Goal: Communication & Community: Connect with others

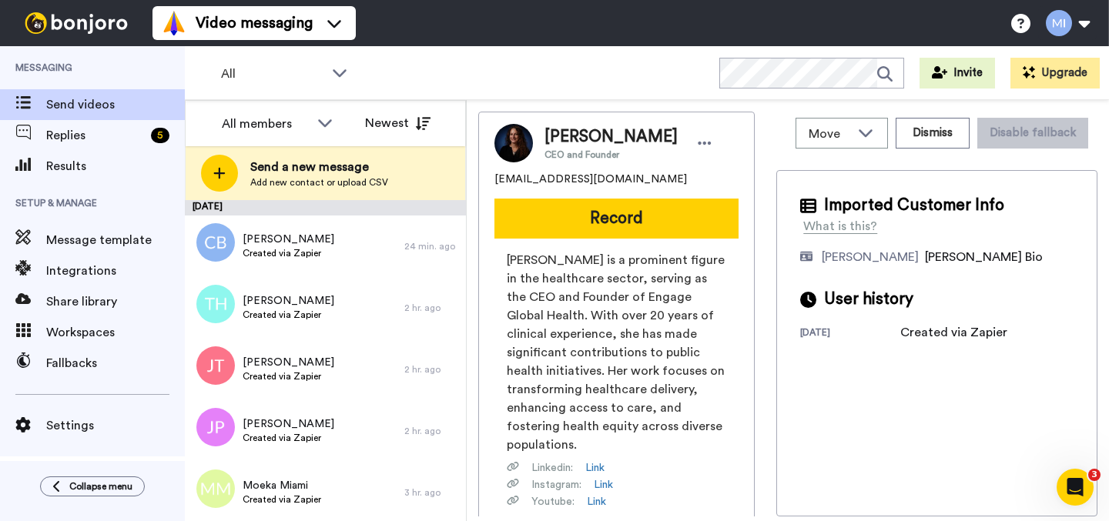
scroll to position [2148, 0]
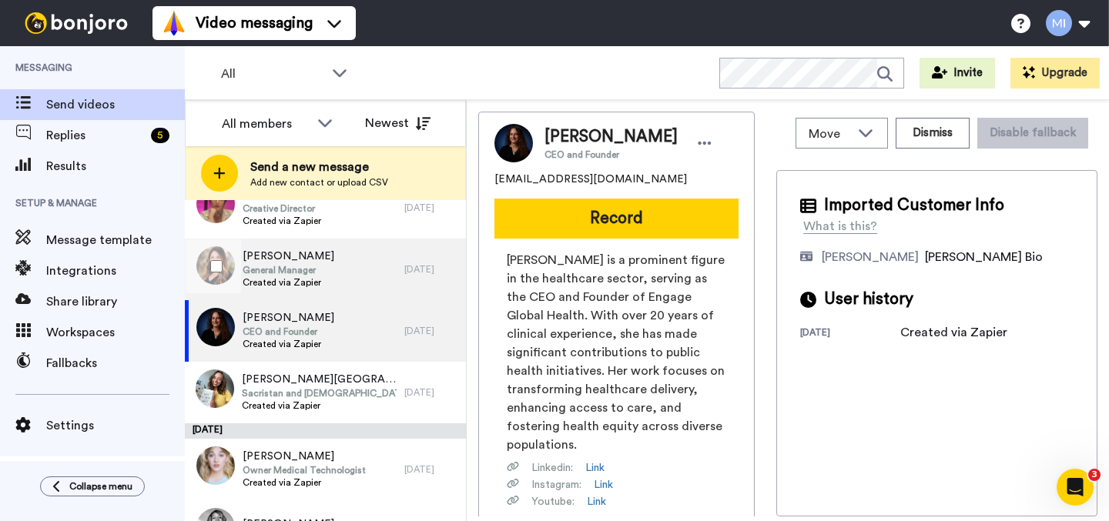
click at [359, 286] on div "[PERSON_NAME] General Manager Created via Zapier" at bounding box center [294, 270] width 219 height 62
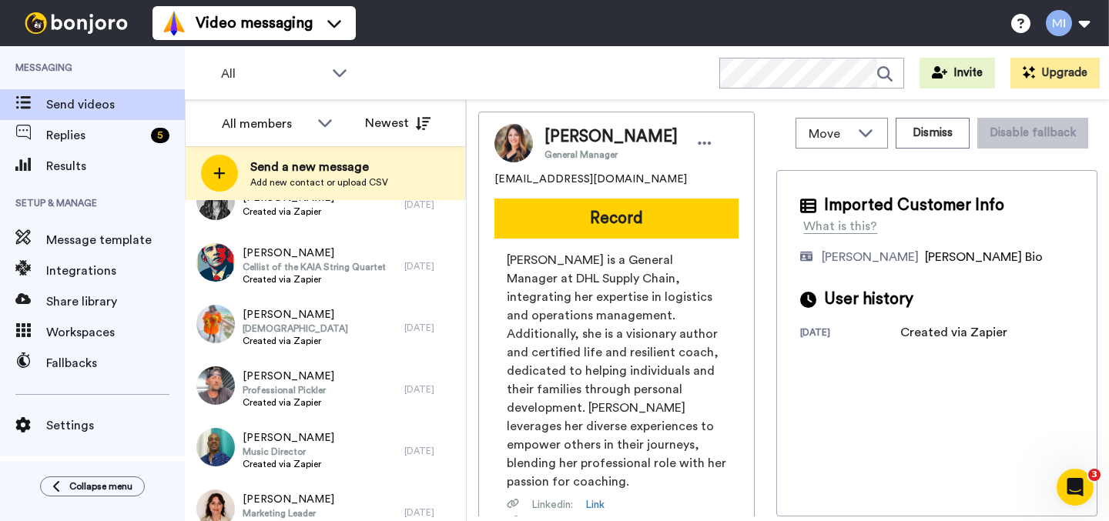
scroll to position [2532, 0]
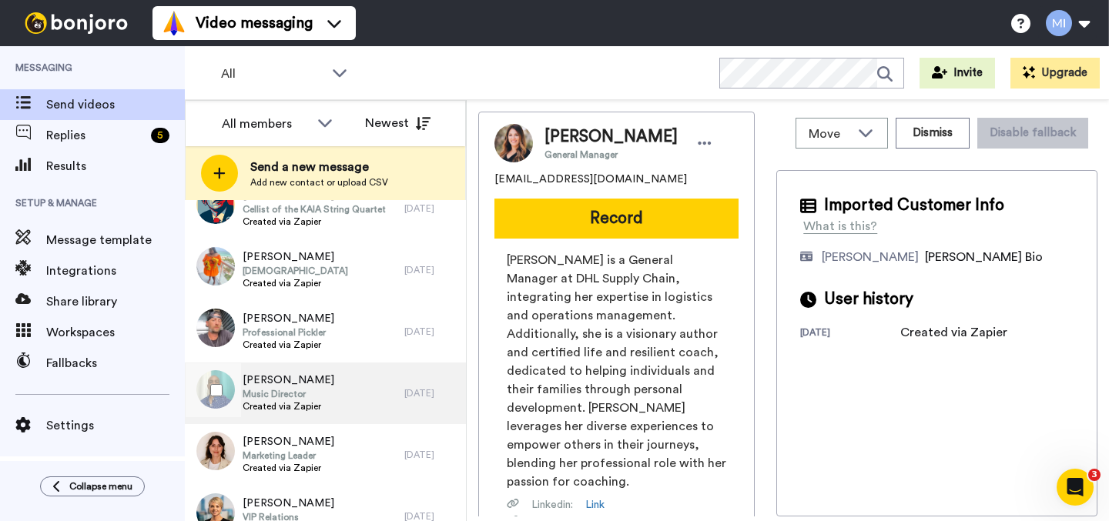
click at [346, 370] on div "[PERSON_NAME] Music Director Created via Zapier" at bounding box center [294, 394] width 219 height 62
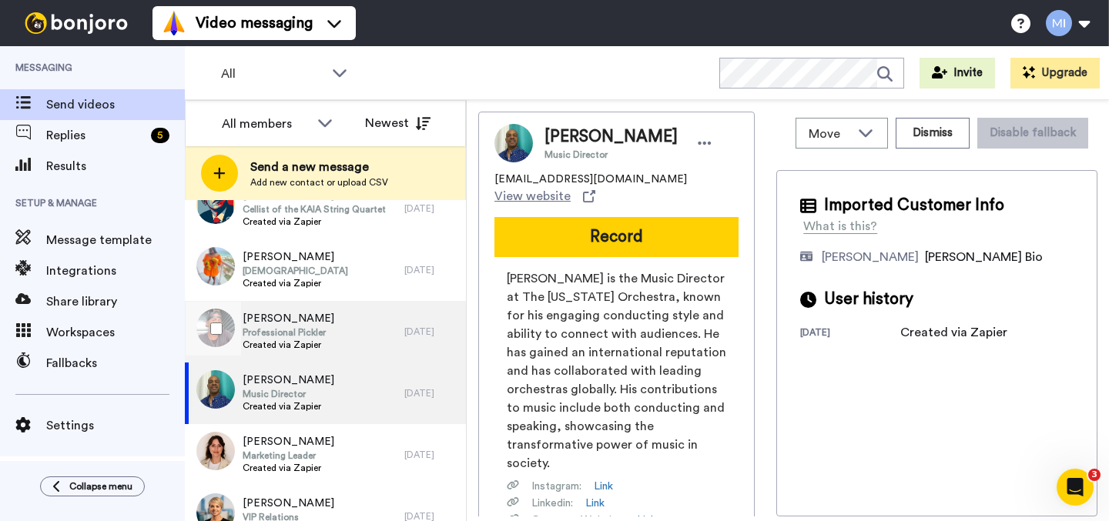
click at [351, 339] on div "[PERSON_NAME] Professional Pickler Created via Zapier" at bounding box center [294, 332] width 219 height 62
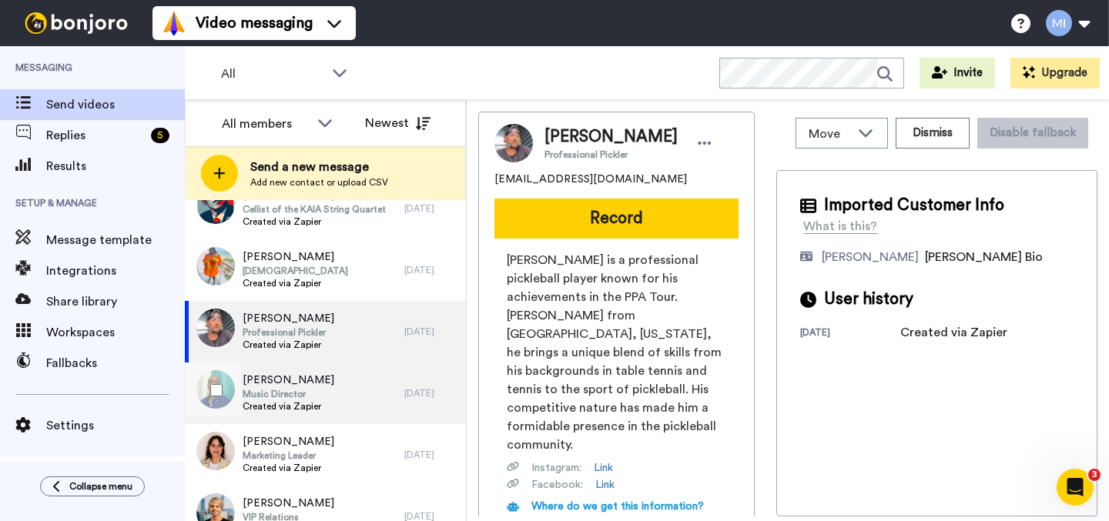
click at [341, 400] on div "[PERSON_NAME] Music Director Created via Zapier" at bounding box center [294, 394] width 219 height 62
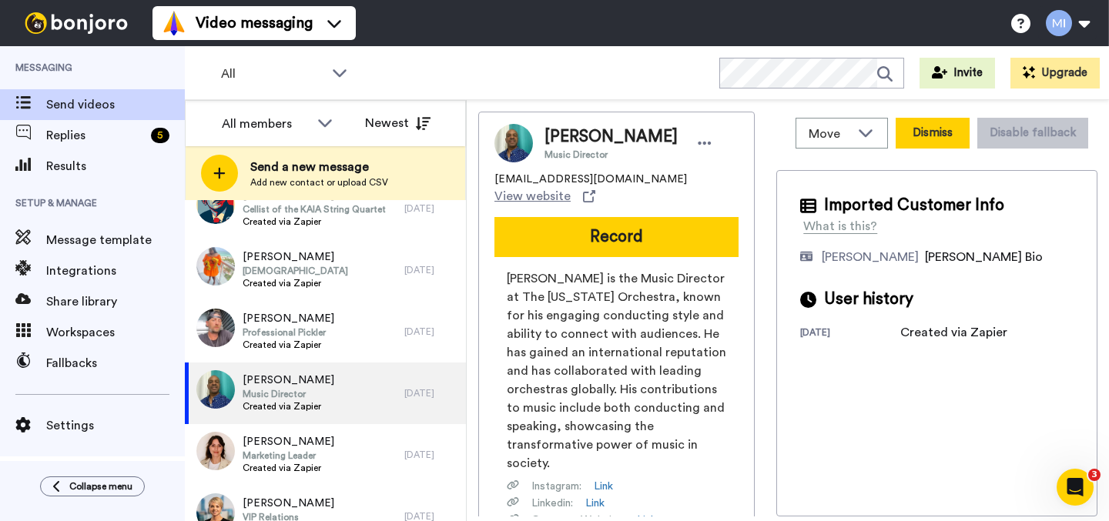
click at [921, 142] on button "Dismiss" at bounding box center [932, 133] width 74 height 31
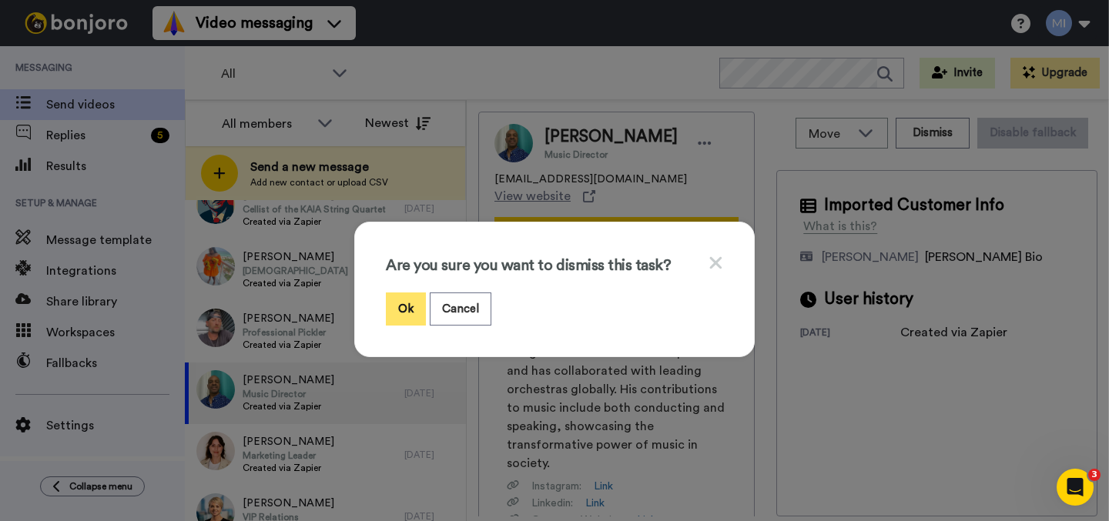
click at [386, 305] on button "Ok" at bounding box center [406, 309] width 40 height 33
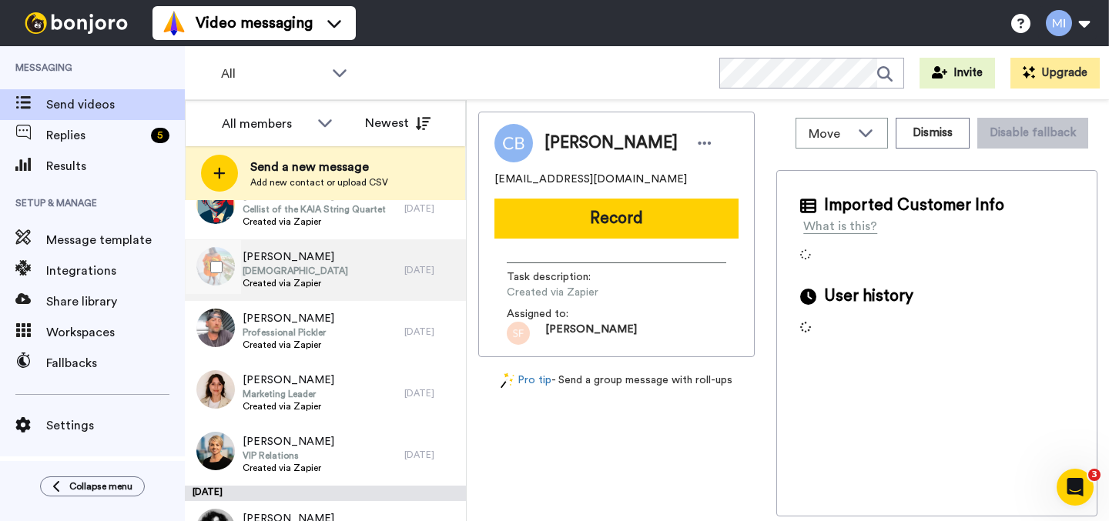
click at [359, 272] on div "[PERSON_NAME] Pastor Created via Zapier" at bounding box center [294, 270] width 219 height 62
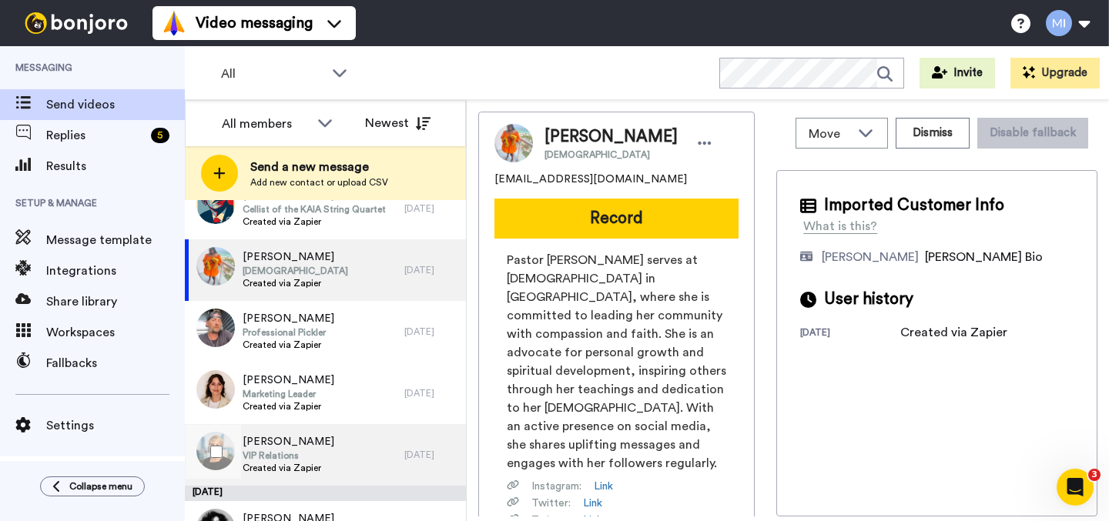
click at [304, 425] on div "[PERSON_NAME] VIP Relations Created via Zapier" at bounding box center [294, 455] width 219 height 62
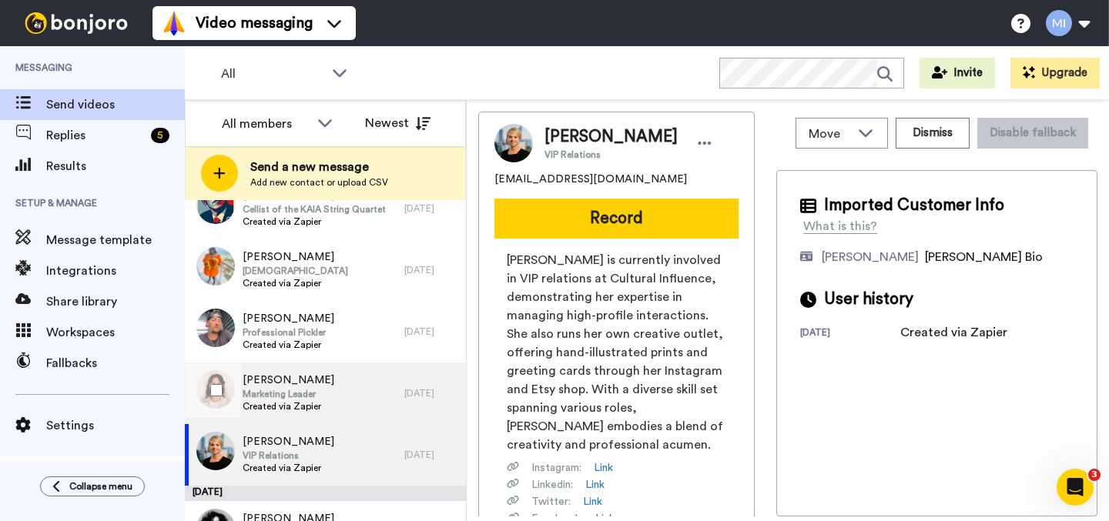
click at [306, 400] on span "Created via Zapier" at bounding box center [288, 406] width 92 height 12
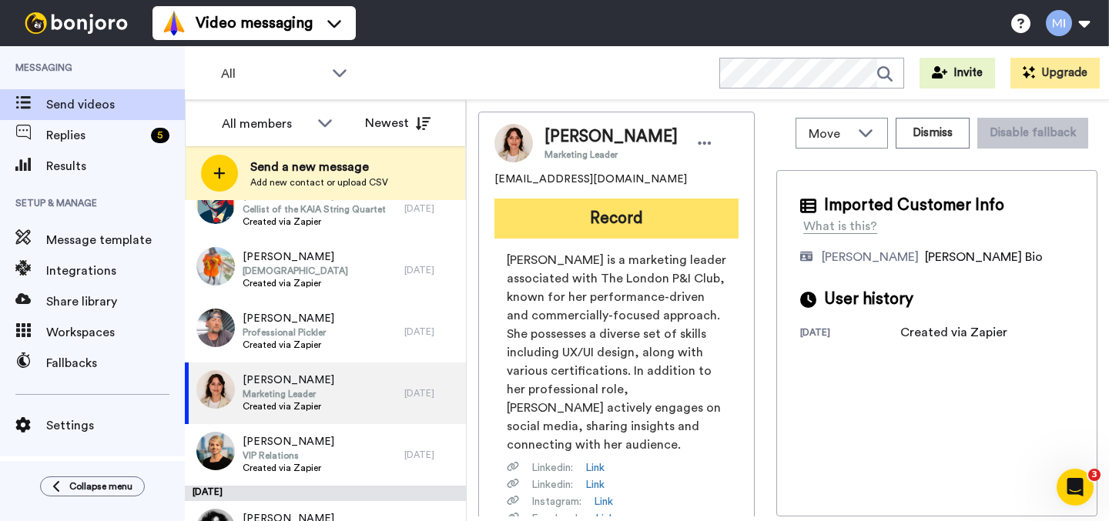
click at [648, 212] on button "Record" at bounding box center [616, 219] width 244 height 40
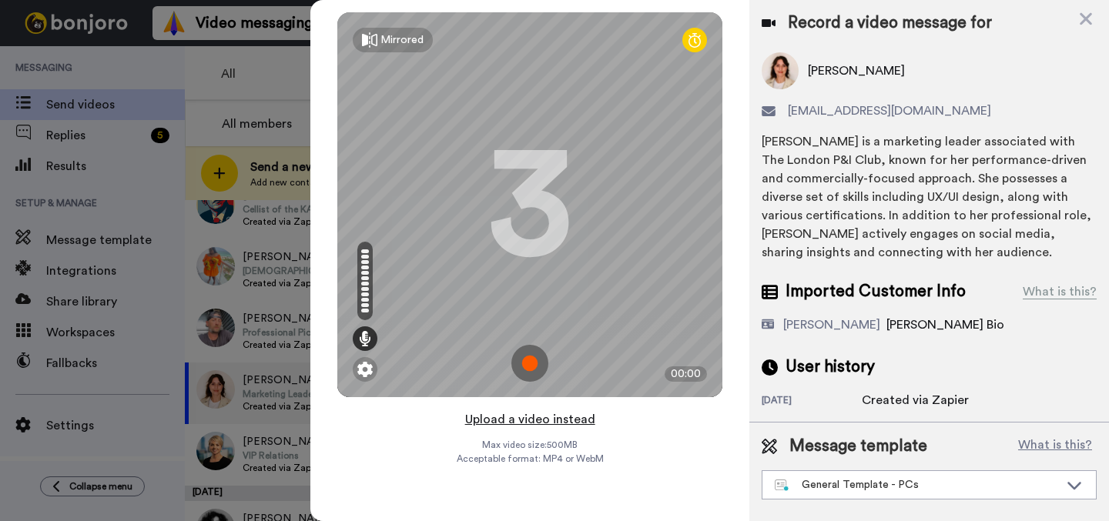
click at [536, 421] on button "Upload a video instead" at bounding box center [529, 420] width 139 height 20
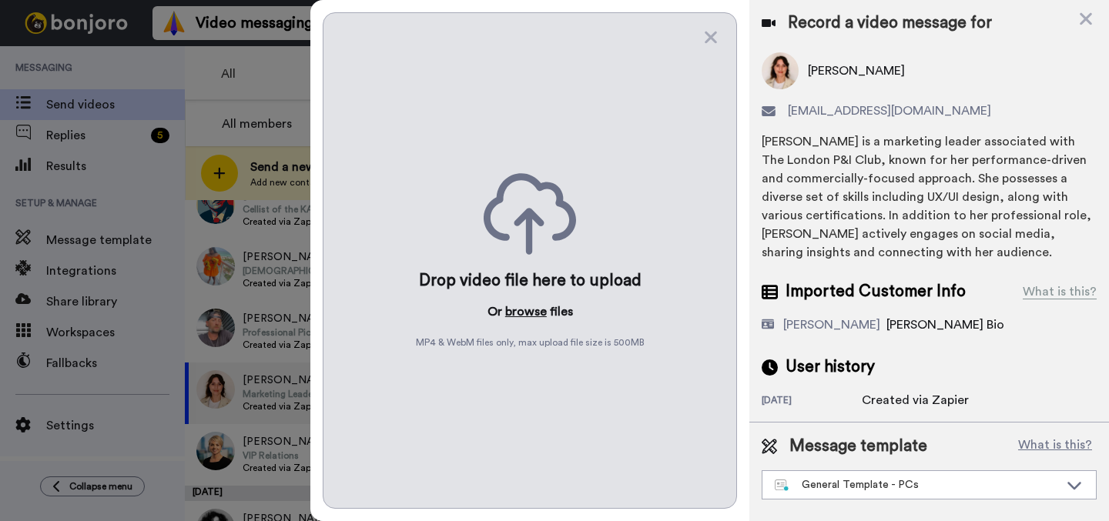
click at [534, 314] on button "browse" at bounding box center [526, 312] width 42 height 18
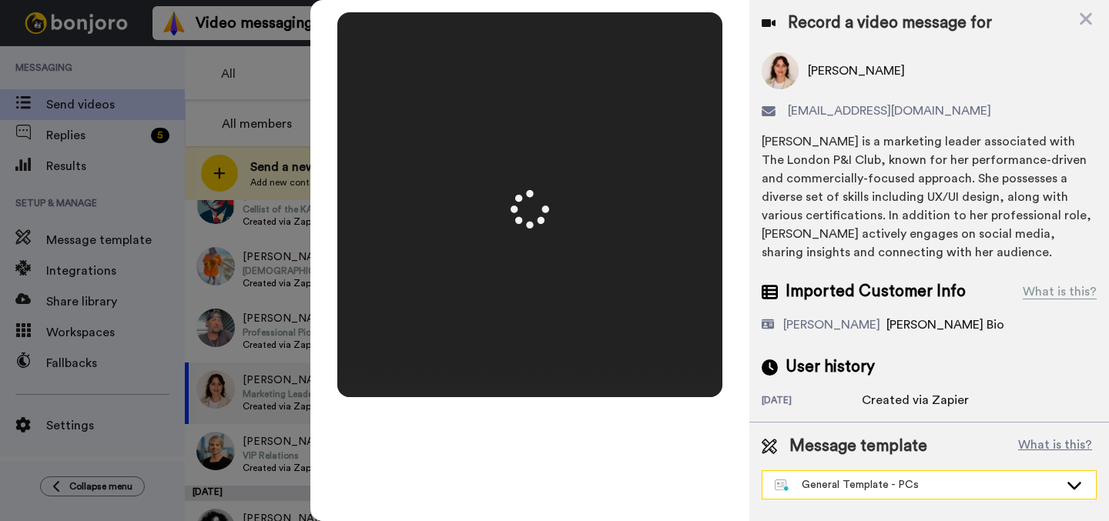
click at [866, 489] on div "General Template - PCs" at bounding box center [916, 484] width 284 height 15
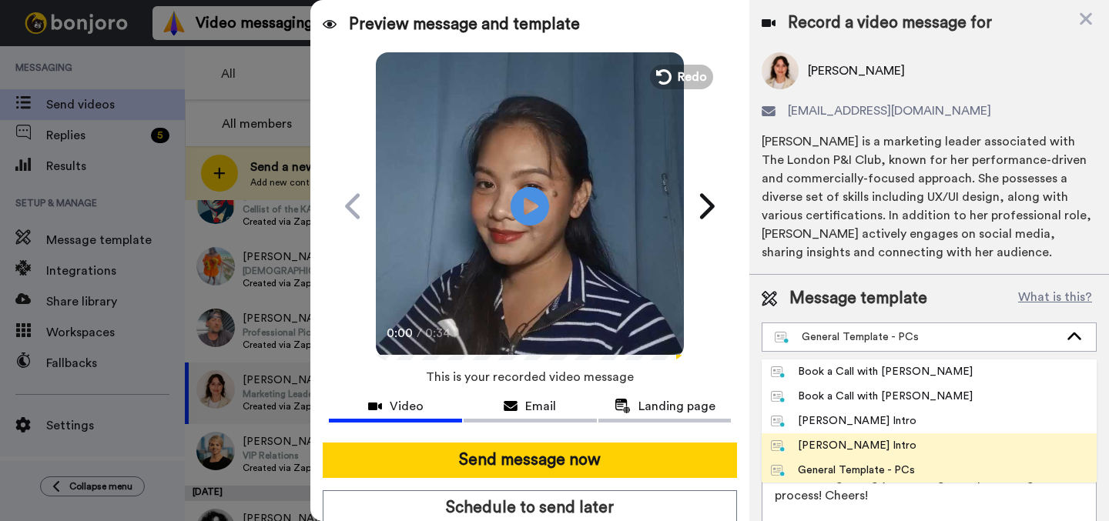
click at [844, 445] on div "[PERSON_NAME] Intro" at bounding box center [843, 445] width 145 height 15
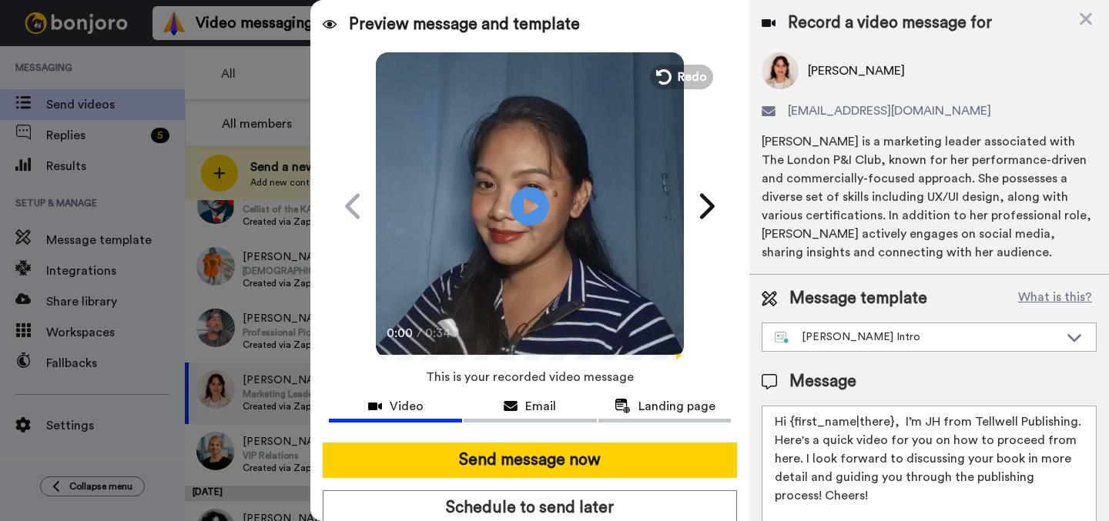
type textarea "Hi {first_name|there}, I’m [PERSON_NAME] from Tellwell Publishing. Here's a qui…"
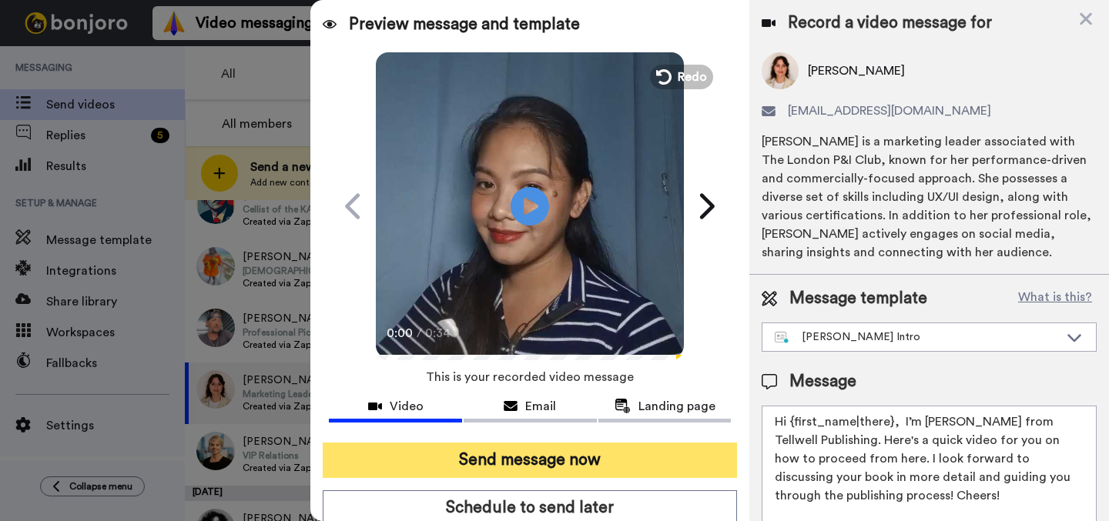
click at [638, 453] on button "Send message now" at bounding box center [530, 460] width 414 height 35
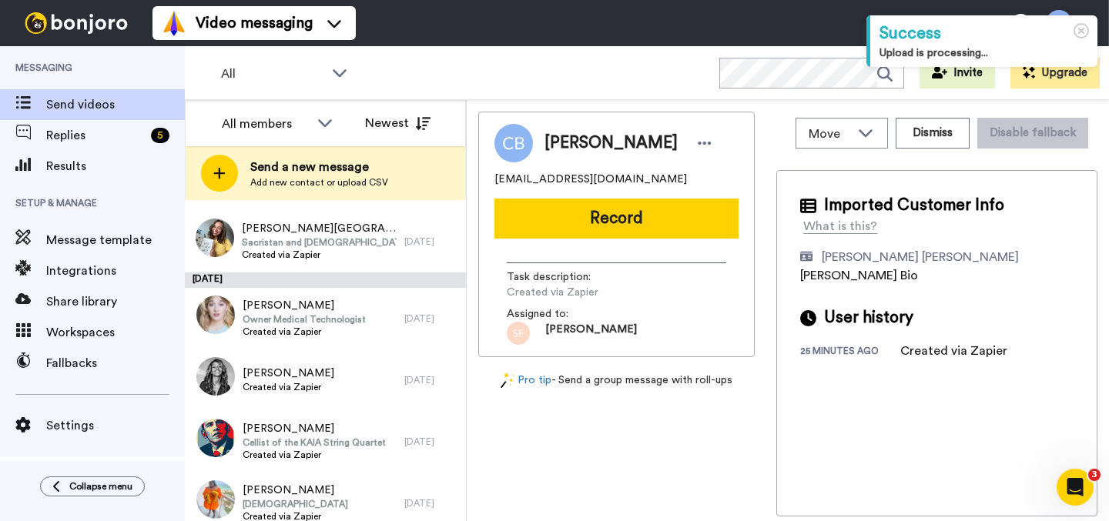
scroll to position [2353, 0]
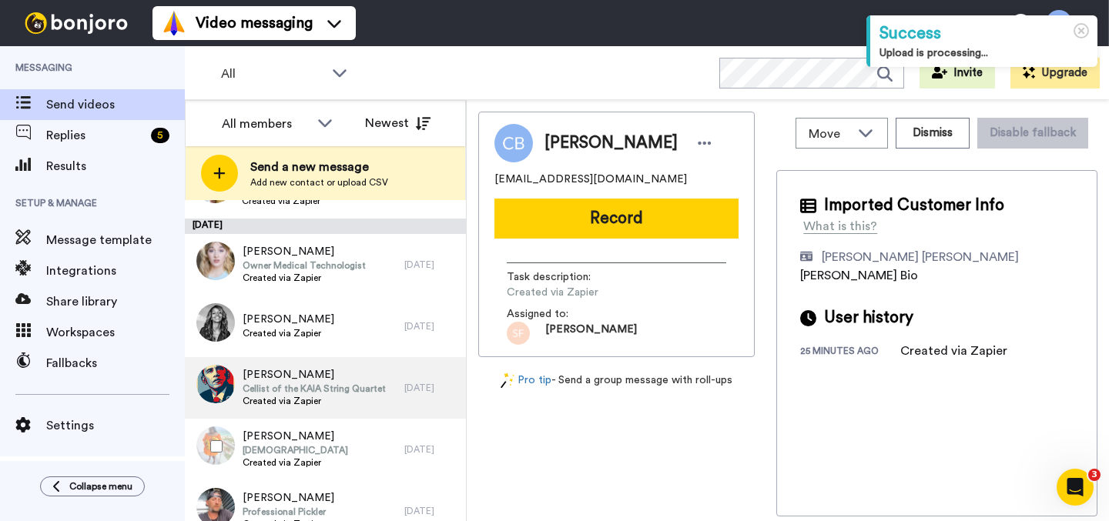
click at [380, 415] on div "Hope Shepard Cellist of the KAIA String Quartet Created via Zapier" at bounding box center [294, 388] width 219 height 62
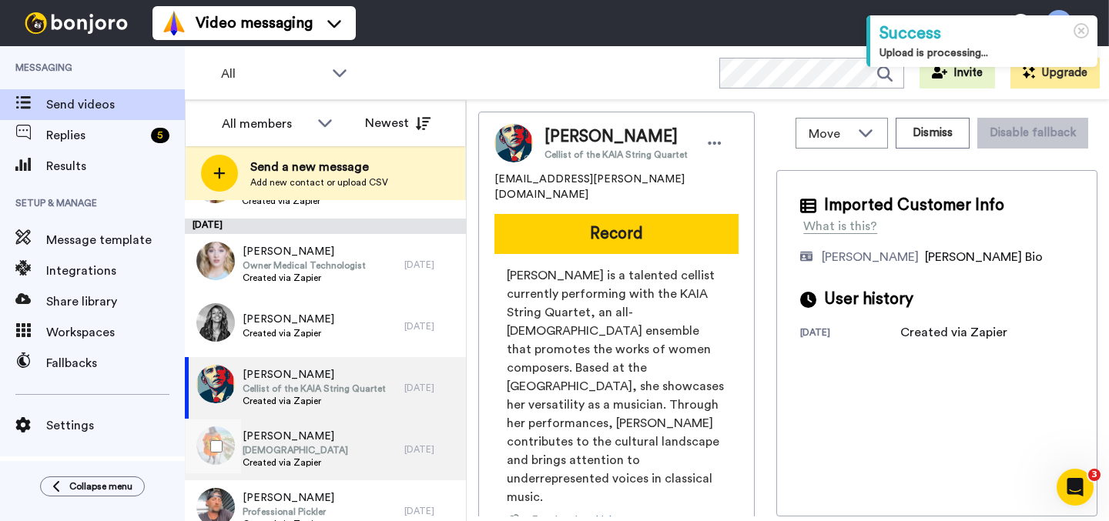
click at [389, 448] on div "[PERSON_NAME] Pastor Created via Zapier" at bounding box center [294, 450] width 219 height 62
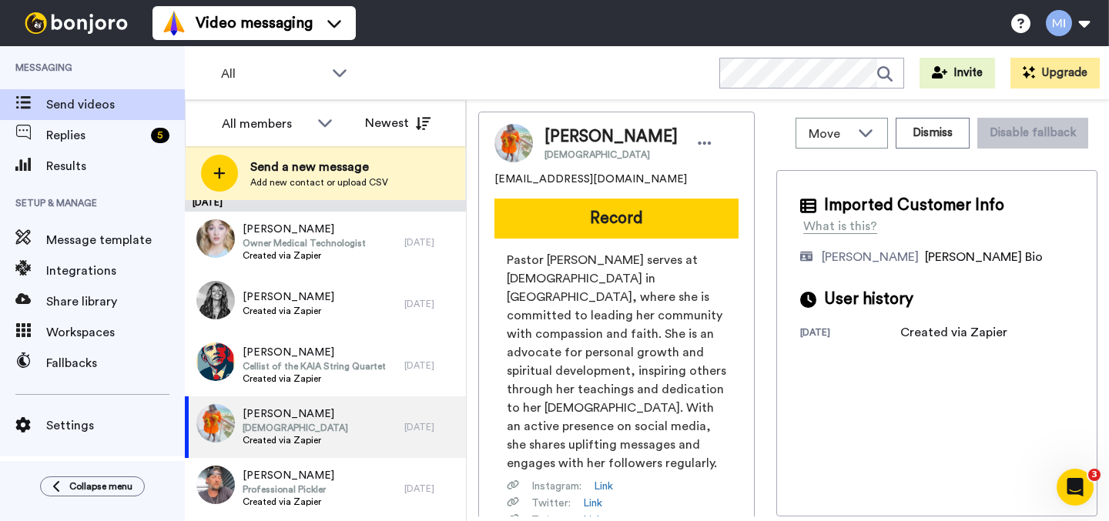
scroll to position [2410, 0]
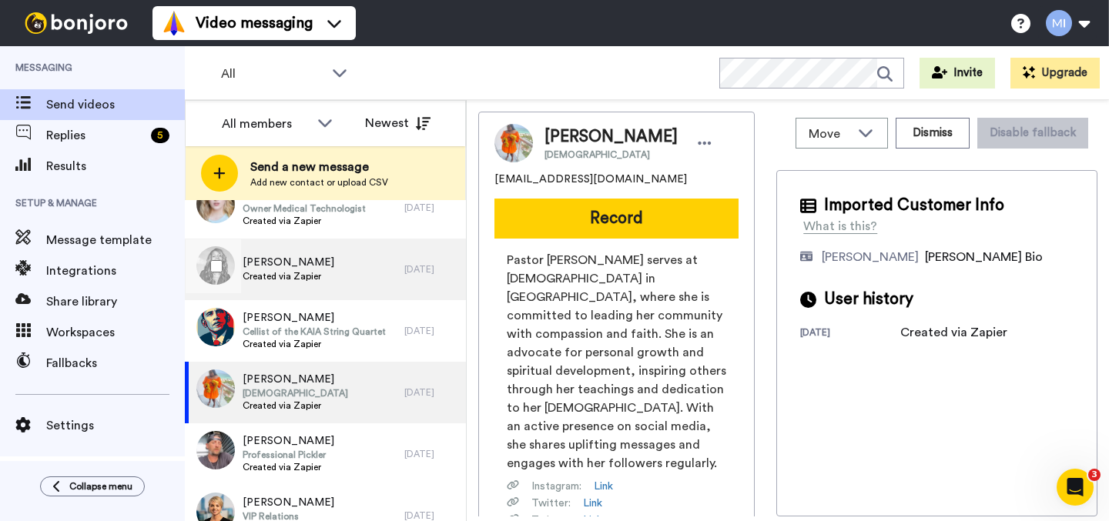
click at [353, 296] on div "Lenore Thomas Created via Zapier" at bounding box center [294, 270] width 219 height 62
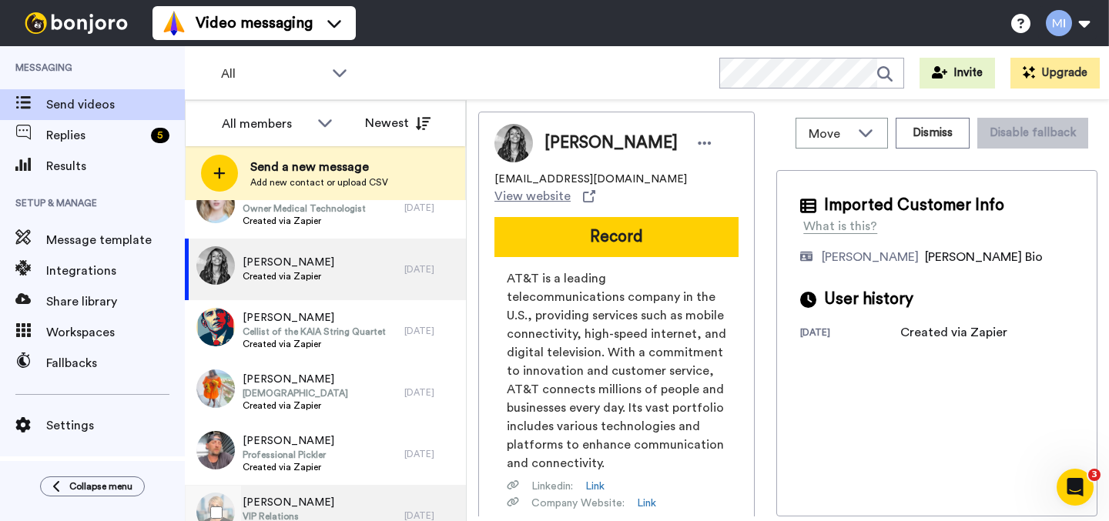
click at [319, 503] on span "[PERSON_NAME]" at bounding box center [288, 502] width 92 height 15
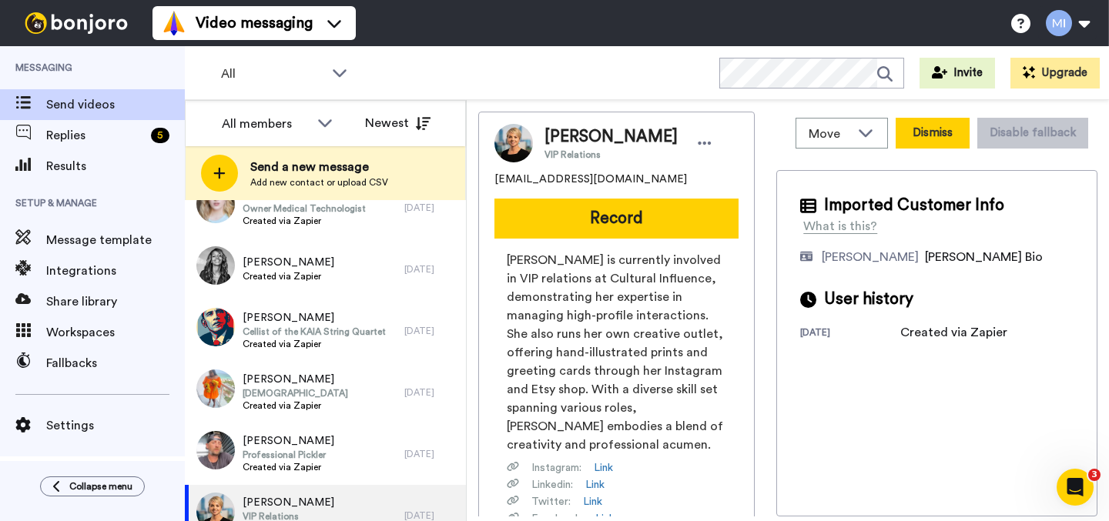
click at [895, 142] on button "Dismiss" at bounding box center [932, 133] width 74 height 31
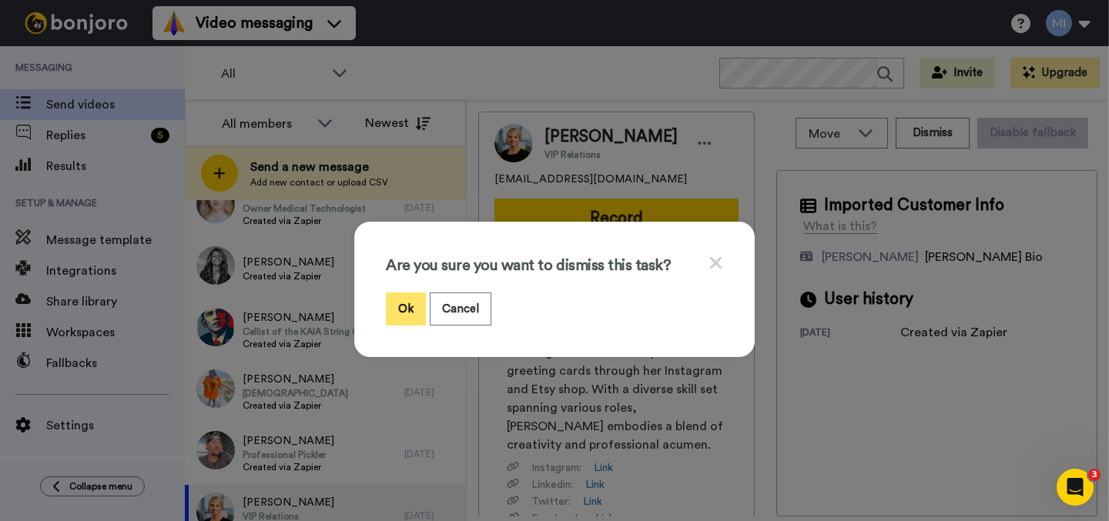
click at [386, 306] on button "Ok" at bounding box center [406, 309] width 40 height 33
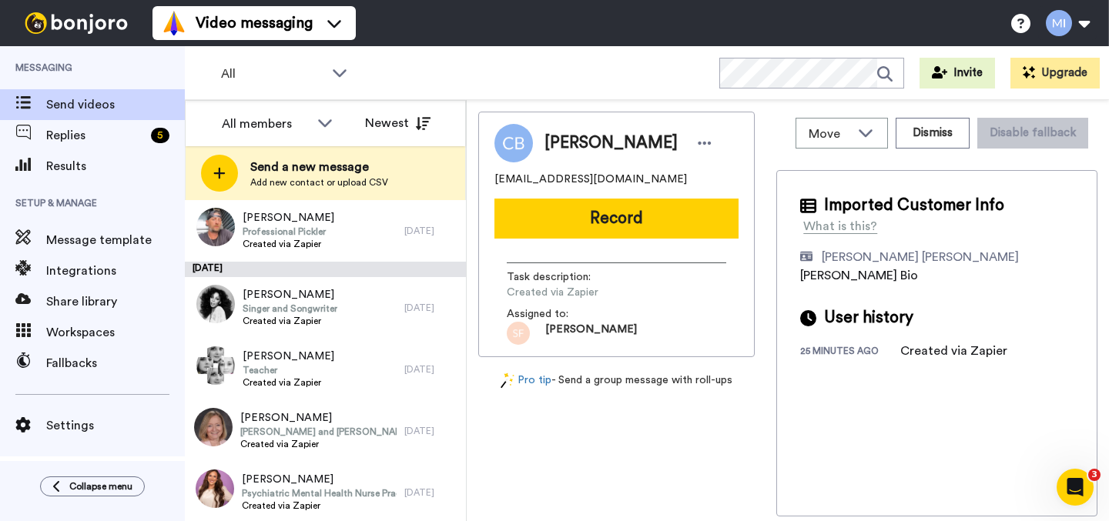
scroll to position [2625, 0]
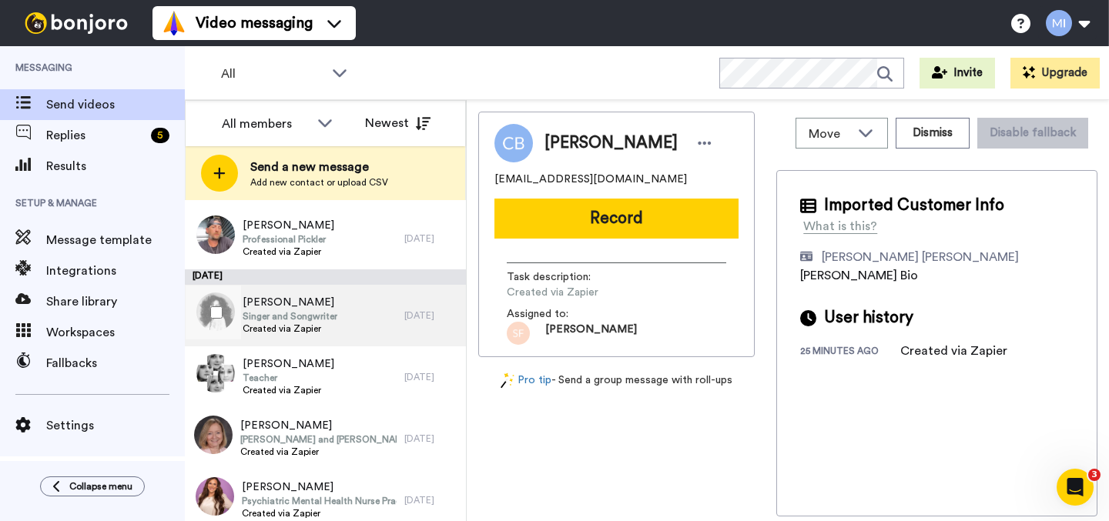
click at [400, 324] on div "Donna Summers Singer and Songwriter Created via Zapier 6 days ago" at bounding box center [325, 316] width 281 height 62
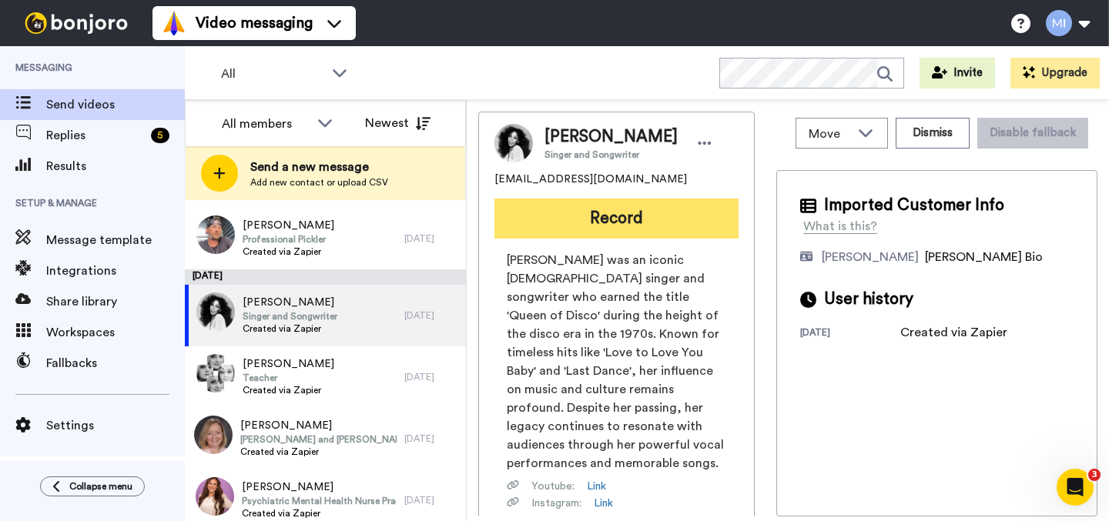
click at [679, 230] on button "Record" at bounding box center [616, 219] width 244 height 40
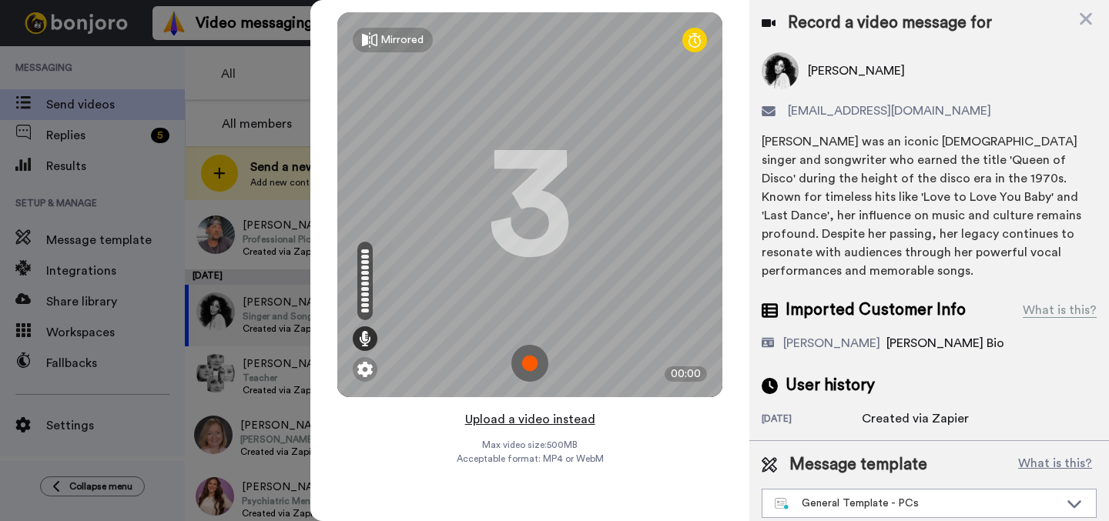
click at [579, 423] on button "Upload a video instead" at bounding box center [529, 420] width 139 height 20
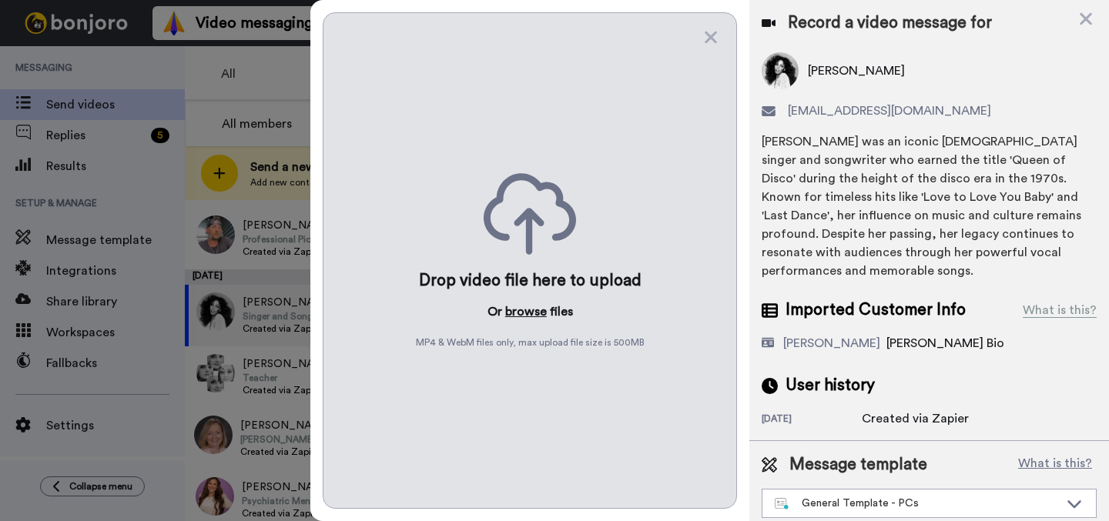
click at [532, 312] on button "browse" at bounding box center [526, 312] width 42 height 18
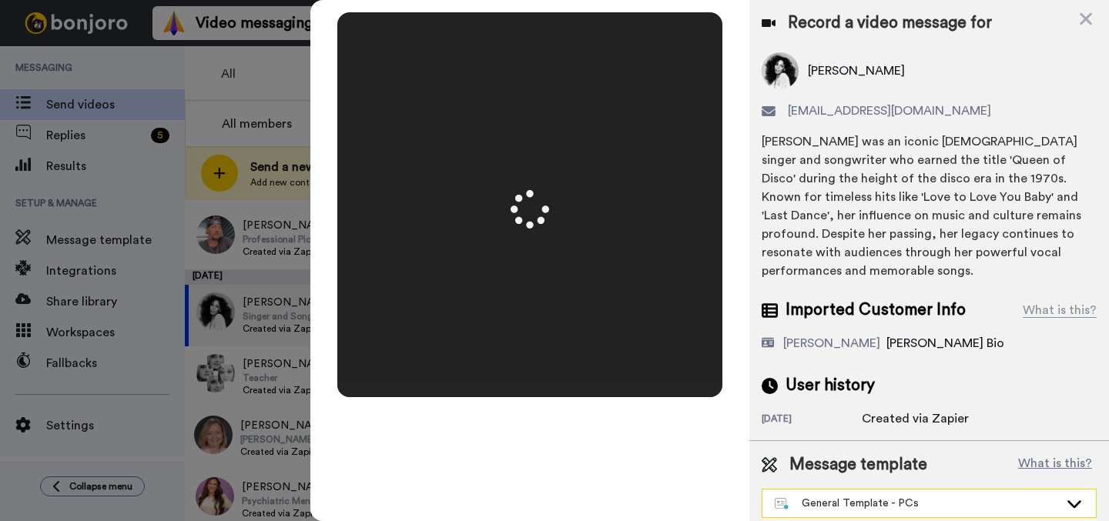
click at [868, 506] on div "General Template - PCs" at bounding box center [916, 503] width 284 height 15
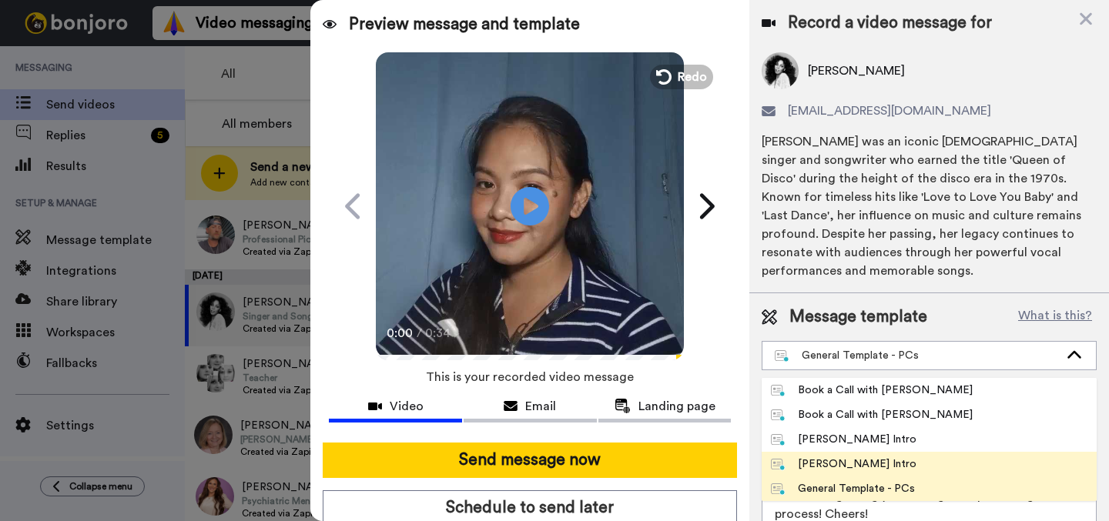
click at [814, 458] on div "[PERSON_NAME] Intro" at bounding box center [843, 463] width 145 height 15
type textarea "Hi {first_name|there}, I’m [PERSON_NAME] from Tellwell Publishing. Here's a qui…"
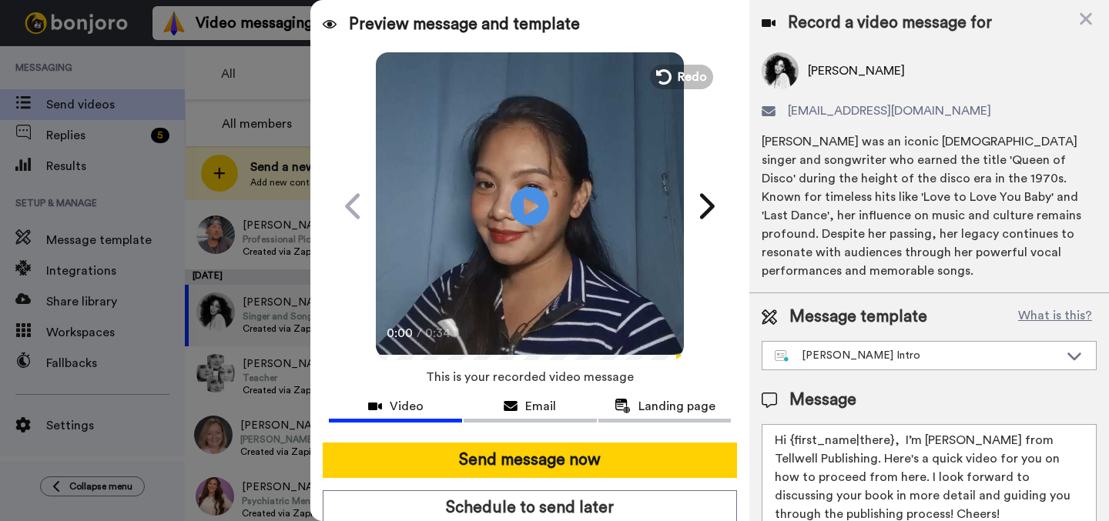
scroll to position [52, 0]
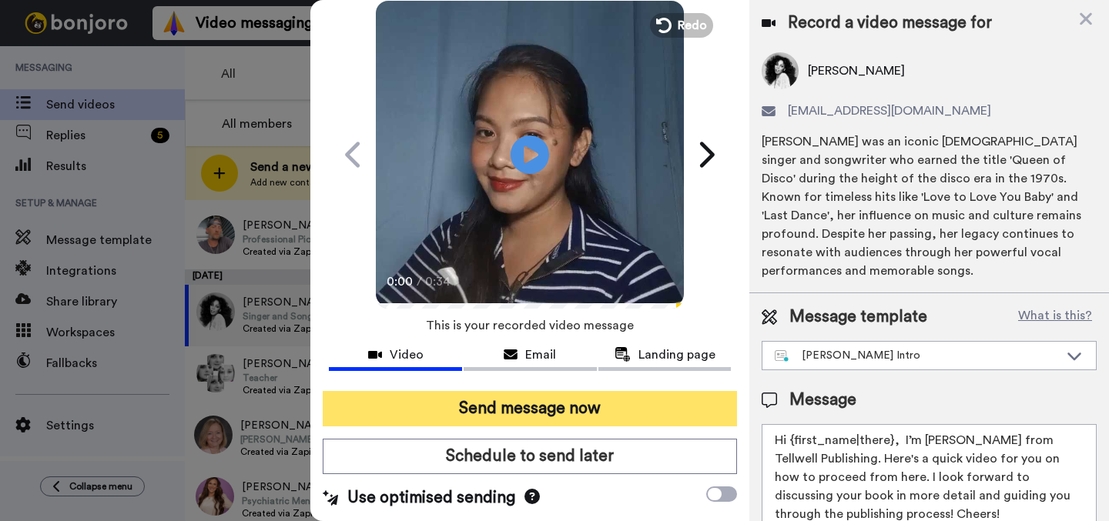
click at [640, 420] on button "Send message now" at bounding box center [530, 408] width 414 height 35
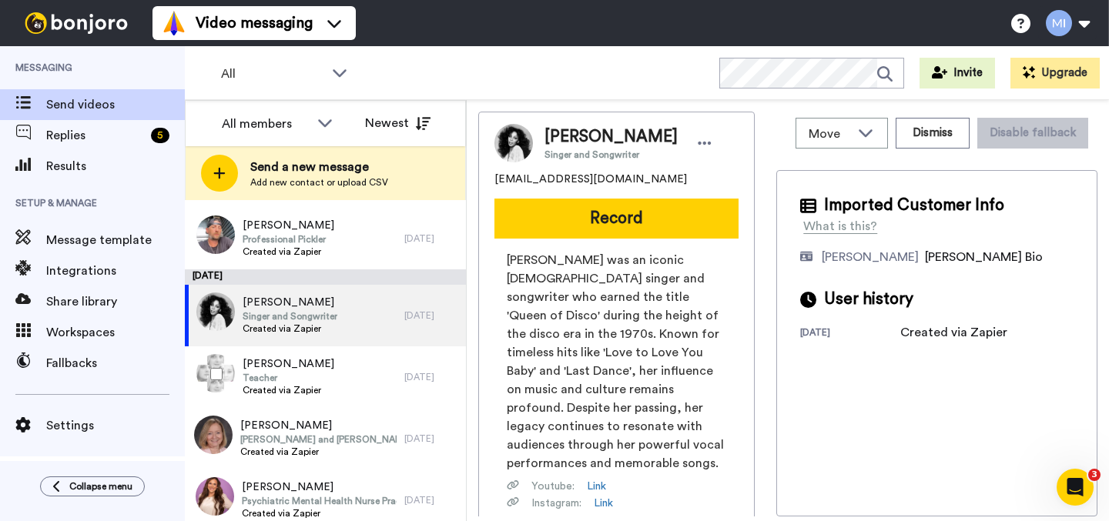
scroll to position [0, 0]
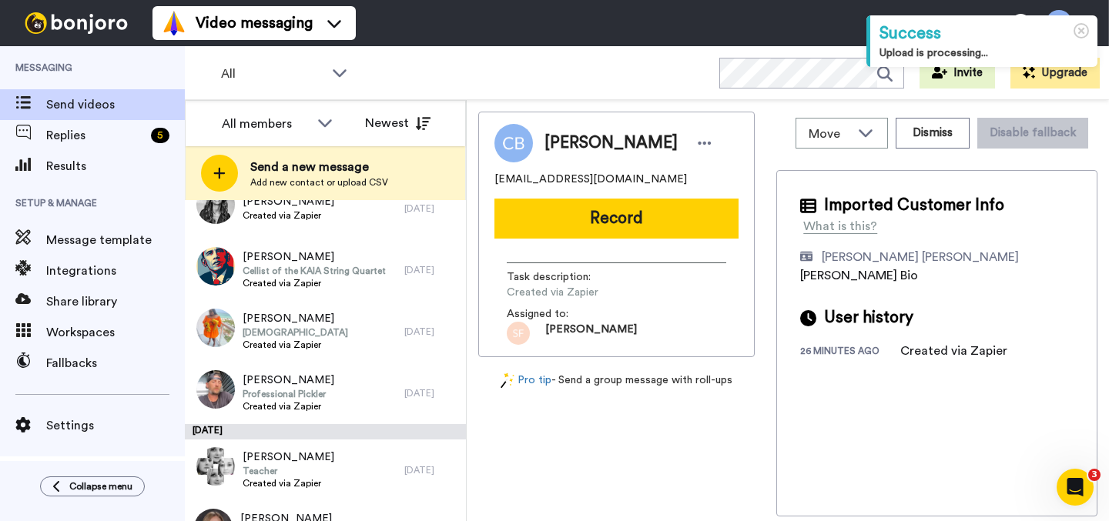
scroll to position [2474, 0]
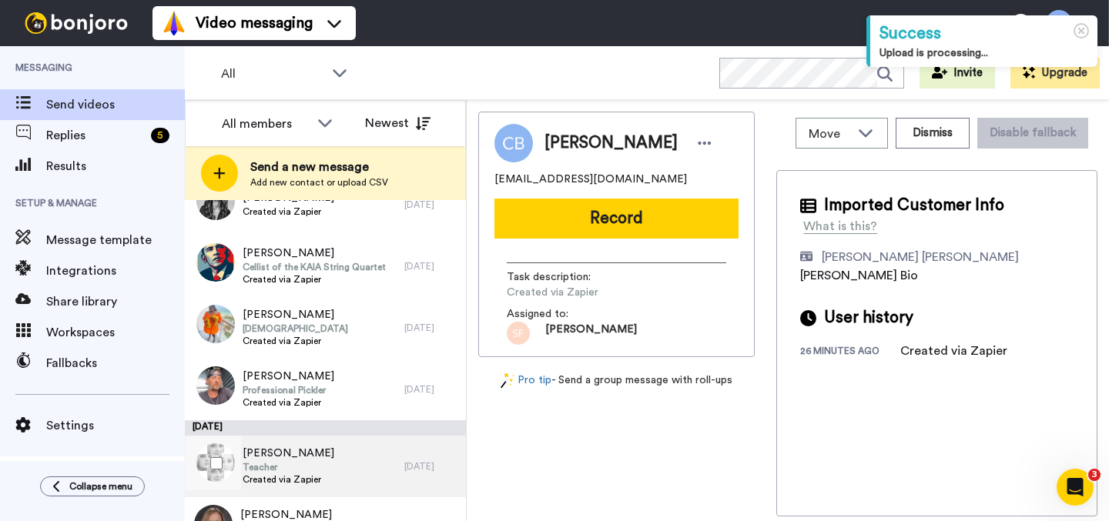
click at [373, 462] on div "Kara Korhummel Teacher Created via Zapier" at bounding box center [294, 467] width 219 height 62
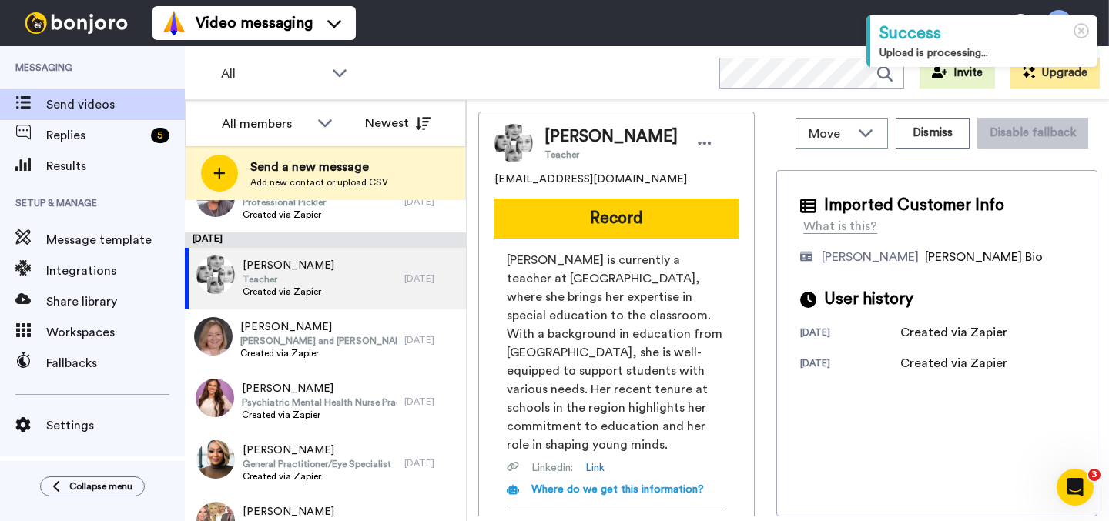
scroll to position [2697, 0]
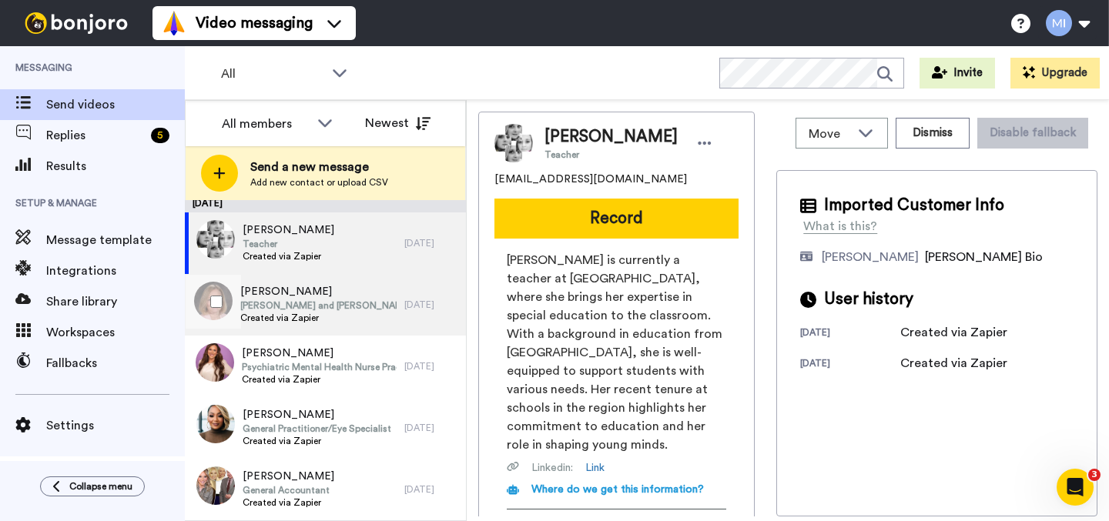
click at [358, 325] on div "Ann Bowman Hazel Davis and Robert Kennedy Endowed Chair in Government and Publi…" at bounding box center [318, 305] width 156 height 42
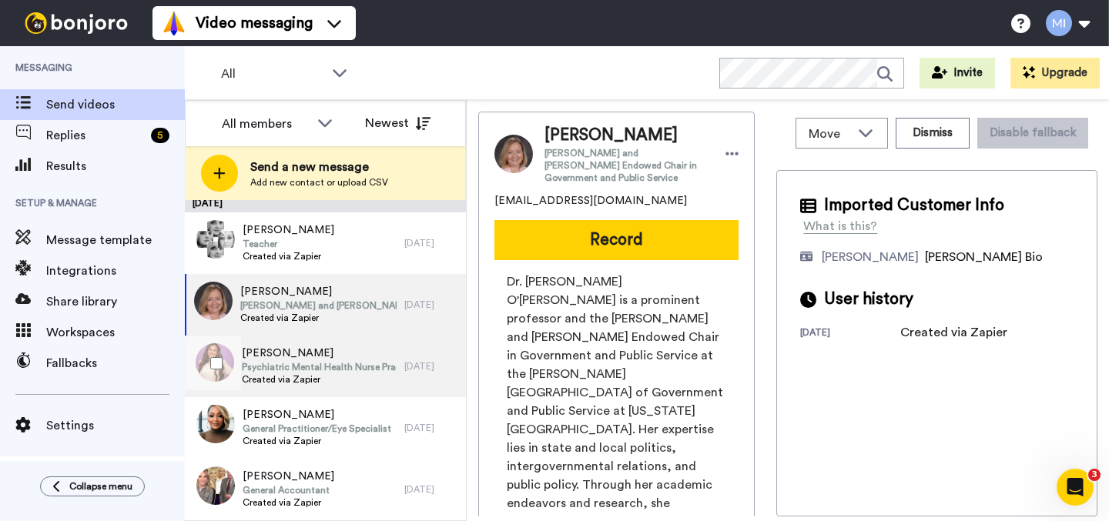
click at [349, 356] on span "[PERSON_NAME]" at bounding box center [319, 353] width 155 height 15
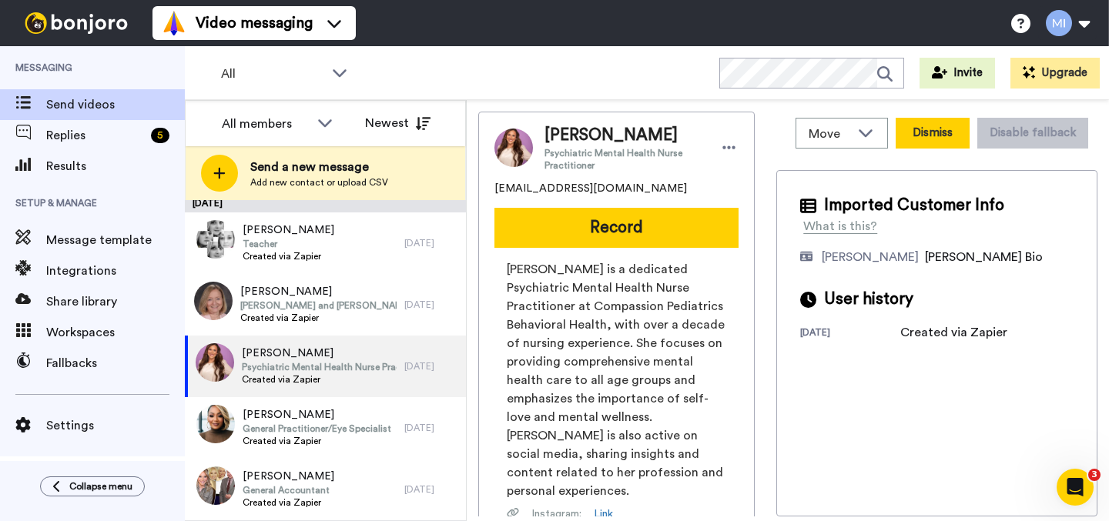
click at [908, 139] on button "Dismiss" at bounding box center [932, 133] width 74 height 31
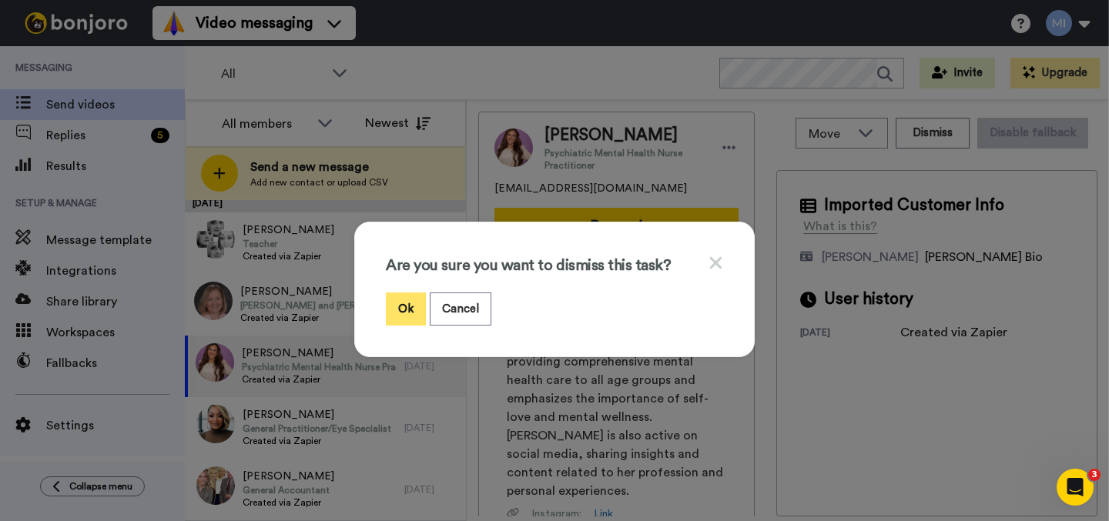
click at [396, 310] on button "Ok" at bounding box center [406, 309] width 40 height 33
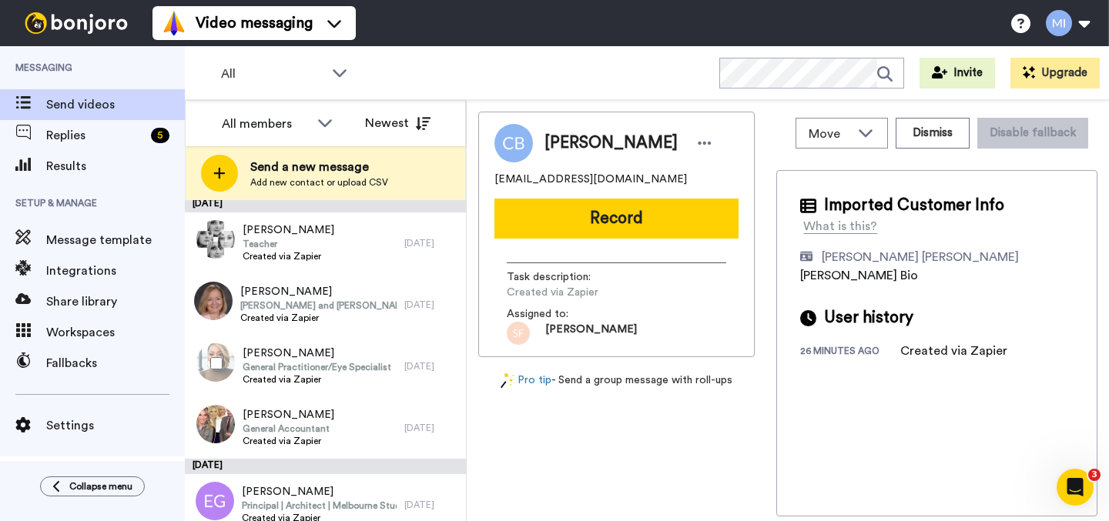
click at [313, 390] on div "Earlyne Thomas General Practitioner/Eye Specialist Created via Zapier" at bounding box center [294, 367] width 219 height 62
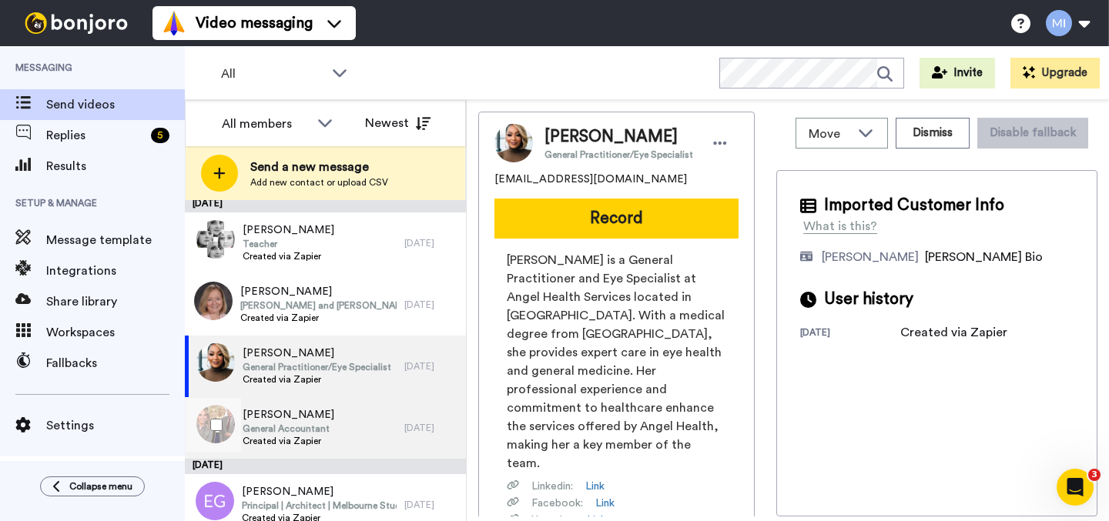
click at [315, 416] on span "[PERSON_NAME]" at bounding box center [288, 414] width 92 height 15
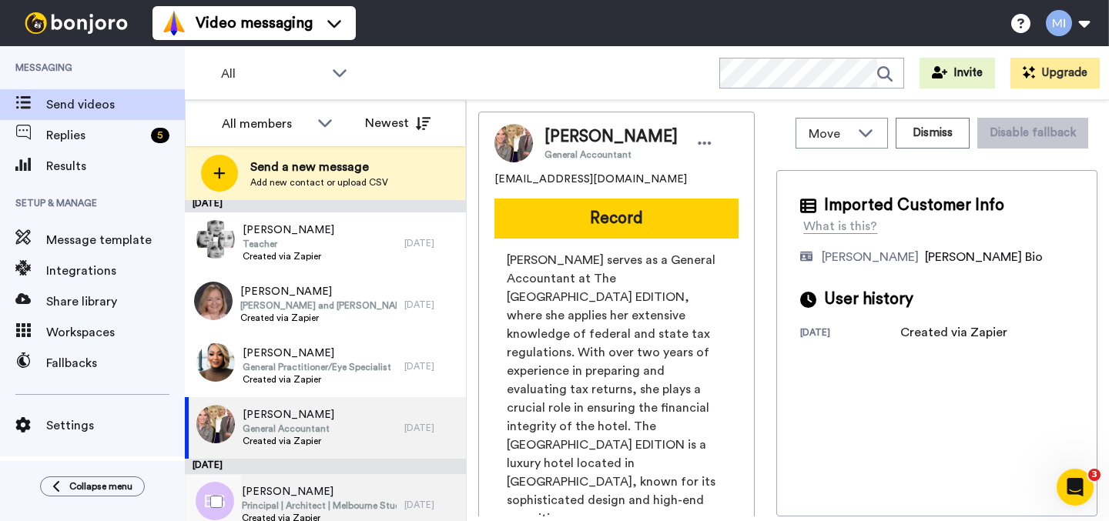
click at [374, 496] on span "Emily Gilfillan" at bounding box center [319, 491] width 155 height 15
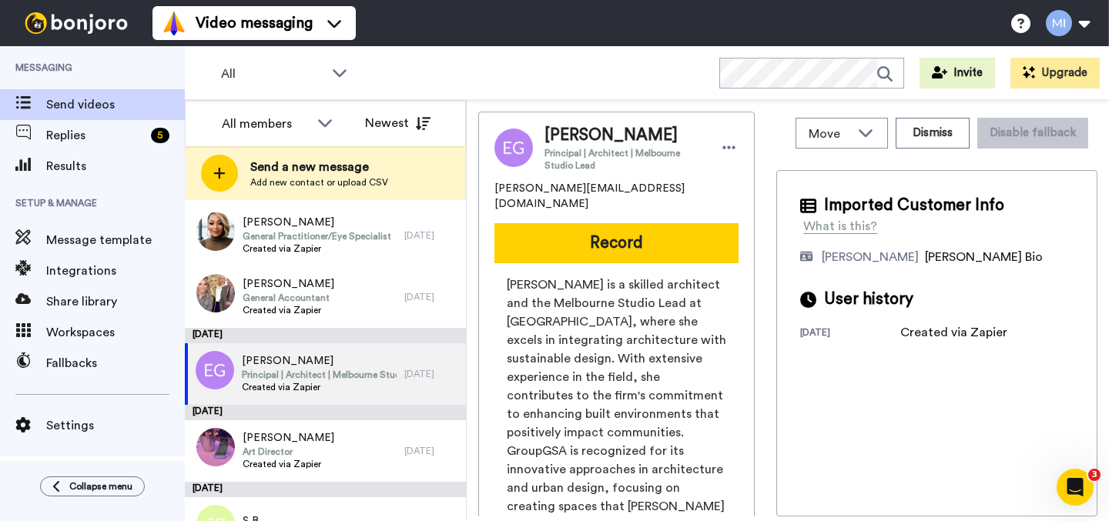
scroll to position [2866, 0]
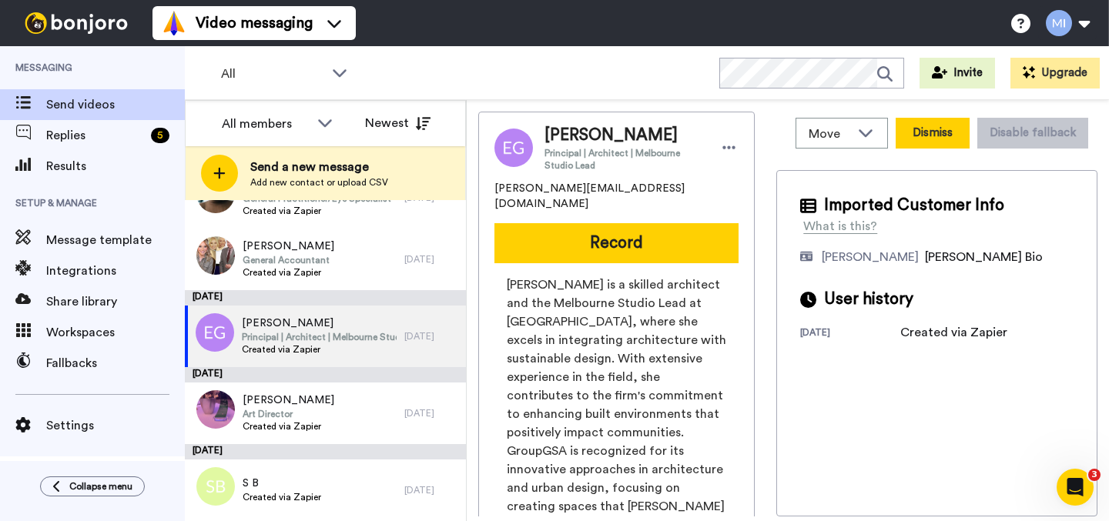
click at [904, 145] on button "Dismiss" at bounding box center [932, 133] width 74 height 31
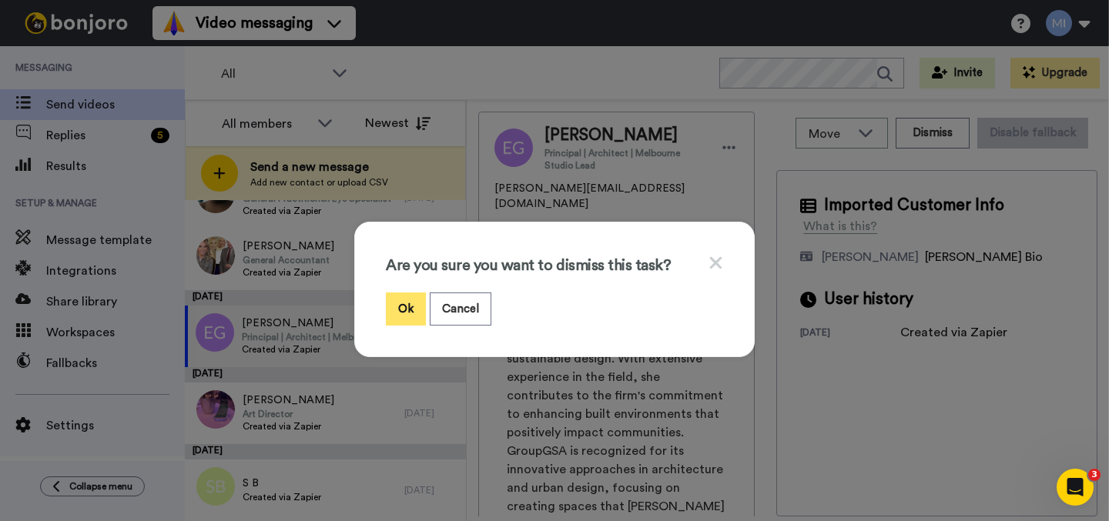
click at [408, 304] on button "Ok" at bounding box center [406, 309] width 40 height 33
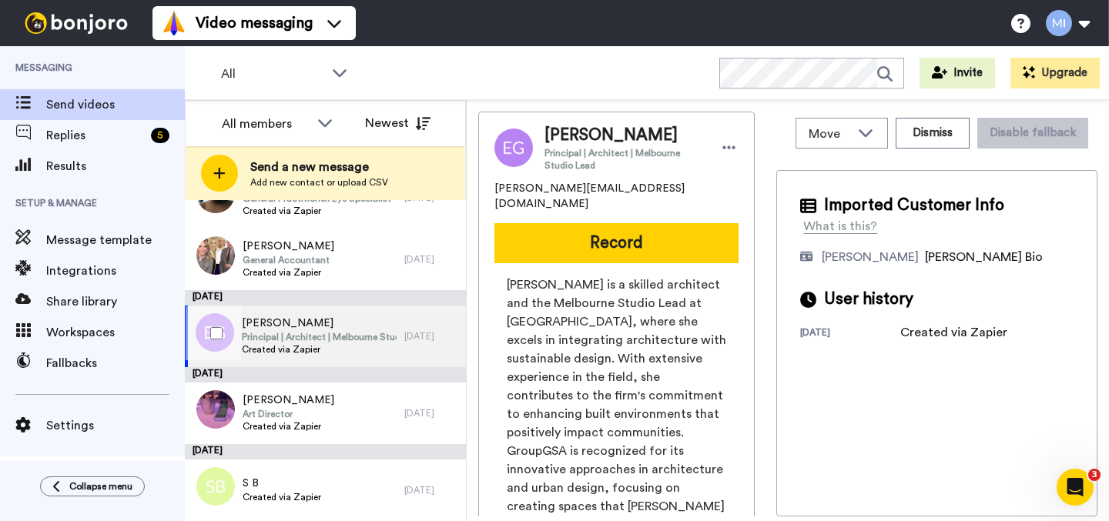
scroll to position [2789, 0]
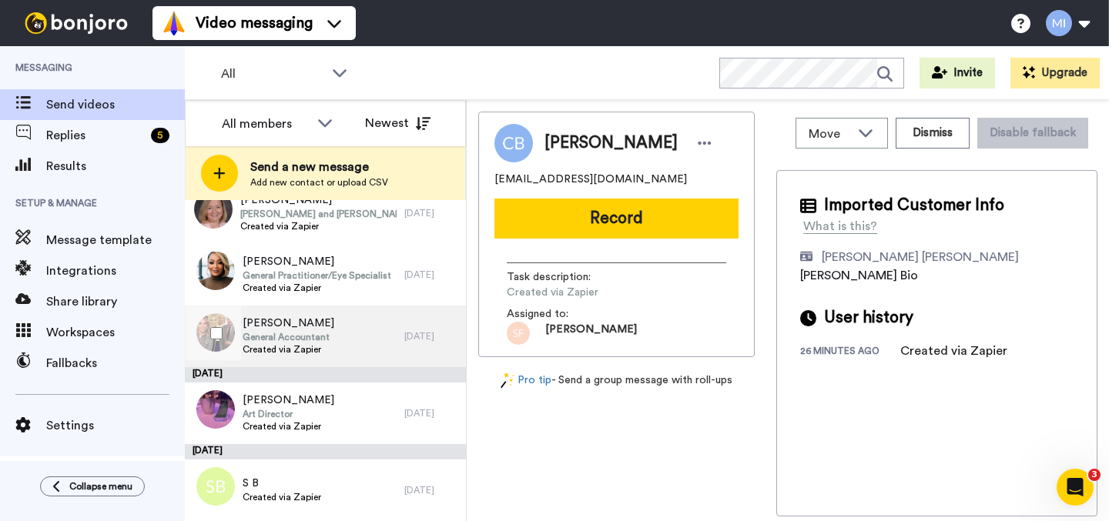
click at [348, 342] on div "Dantracia Jenkins General Accountant Created via Zapier" at bounding box center [294, 337] width 219 height 62
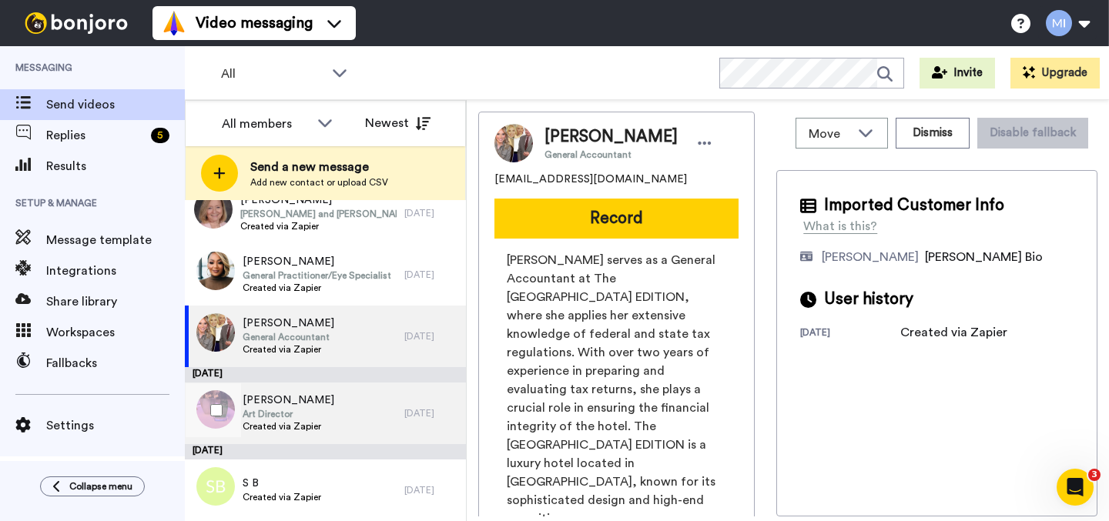
click at [332, 414] on div "Adele Brearley Art Director Created via Zapier" at bounding box center [294, 414] width 219 height 62
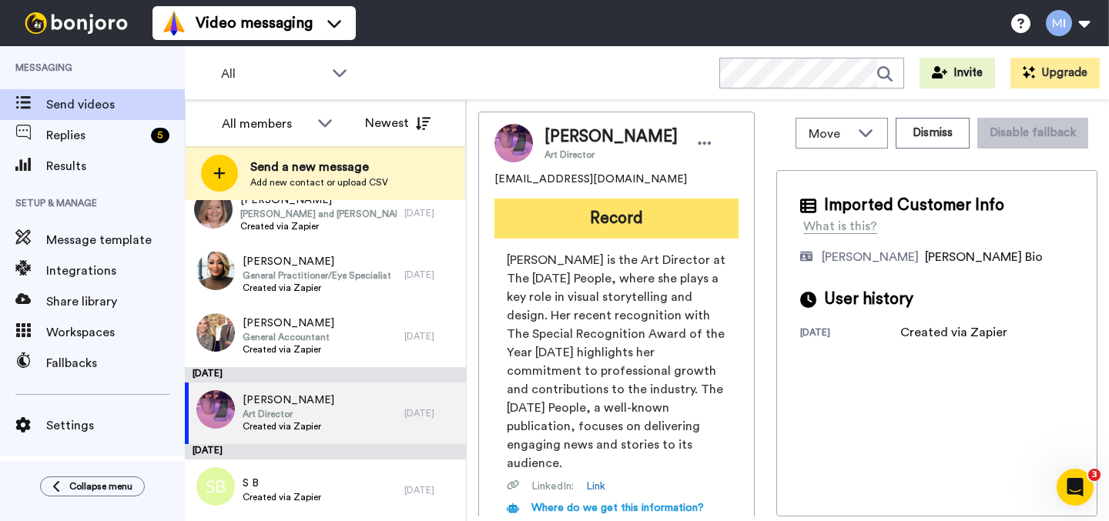
click at [655, 232] on button "Record" at bounding box center [616, 219] width 244 height 40
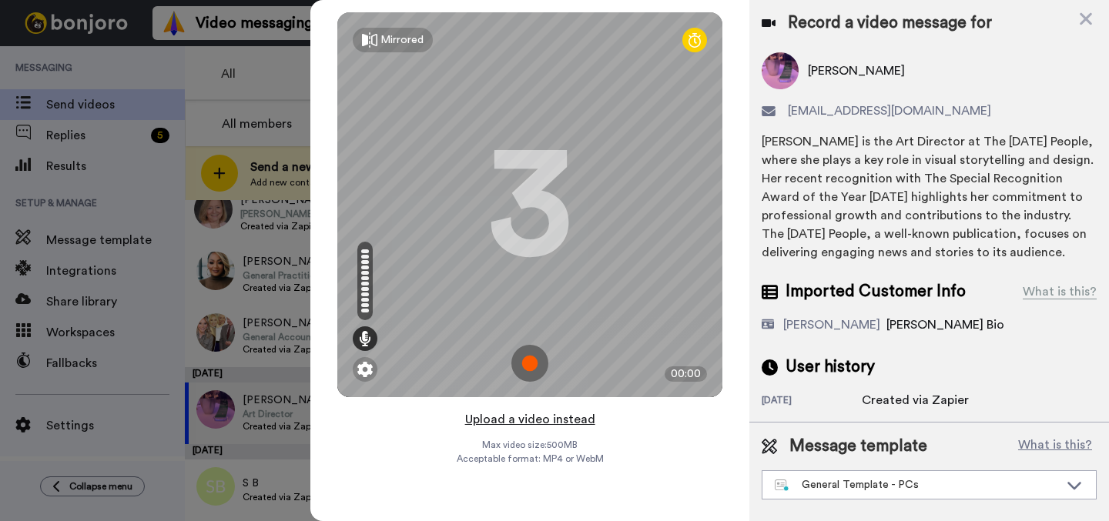
click at [577, 421] on button "Upload a video instead" at bounding box center [529, 420] width 139 height 20
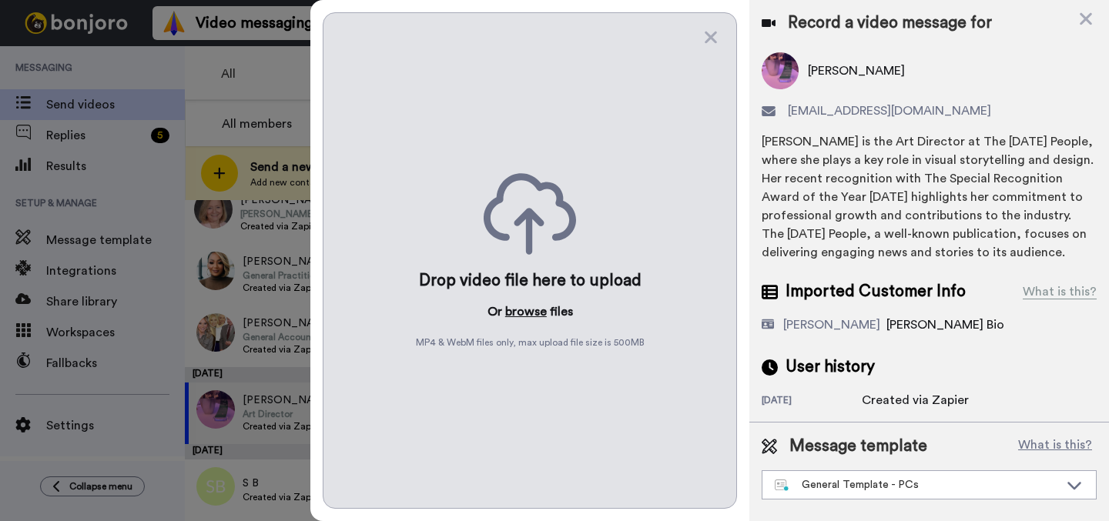
click at [534, 315] on button "browse" at bounding box center [526, 312] width 42 height 18
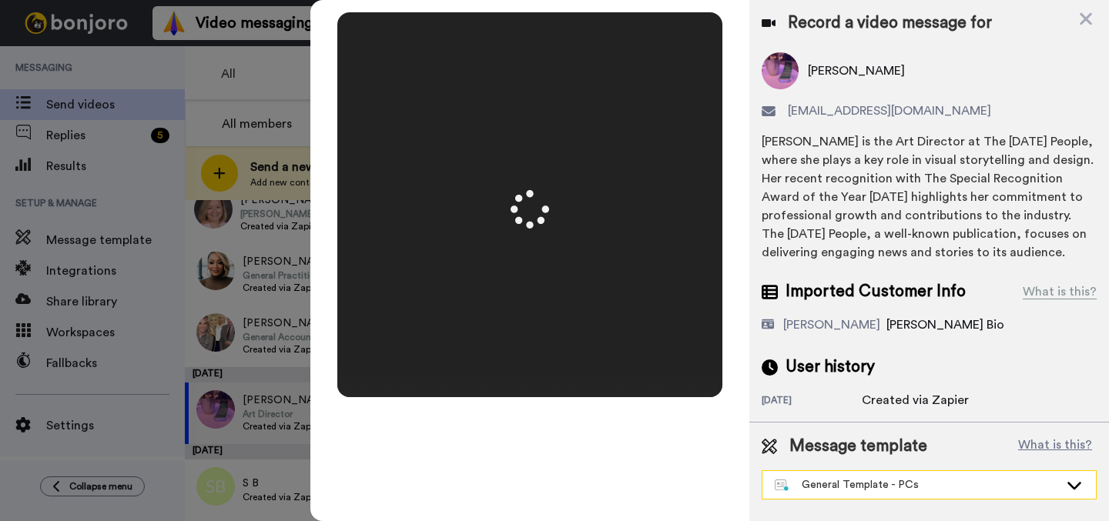
click at [829, 491] on div "General Template - PCs" at bounding box center [916, 484] width 284 height 15
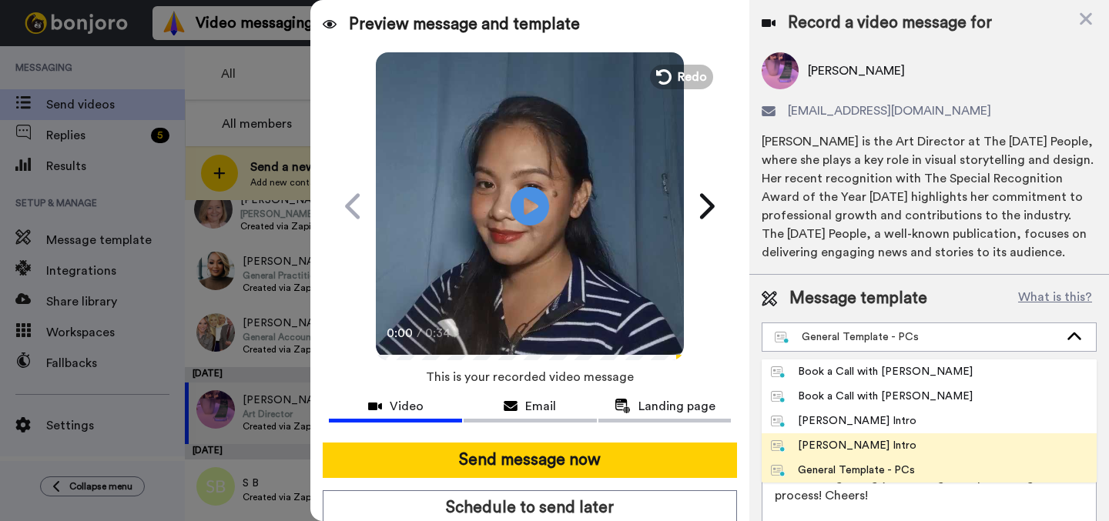
click at [811, 453] on div "[PERSON_NAME] Intro" at bounding box center [843, 445] width 145 height 15
type textarea "Hi {first_name|there}, I’m [PERSON_NAME] from Tellwell Publishing. Here's a qui…"
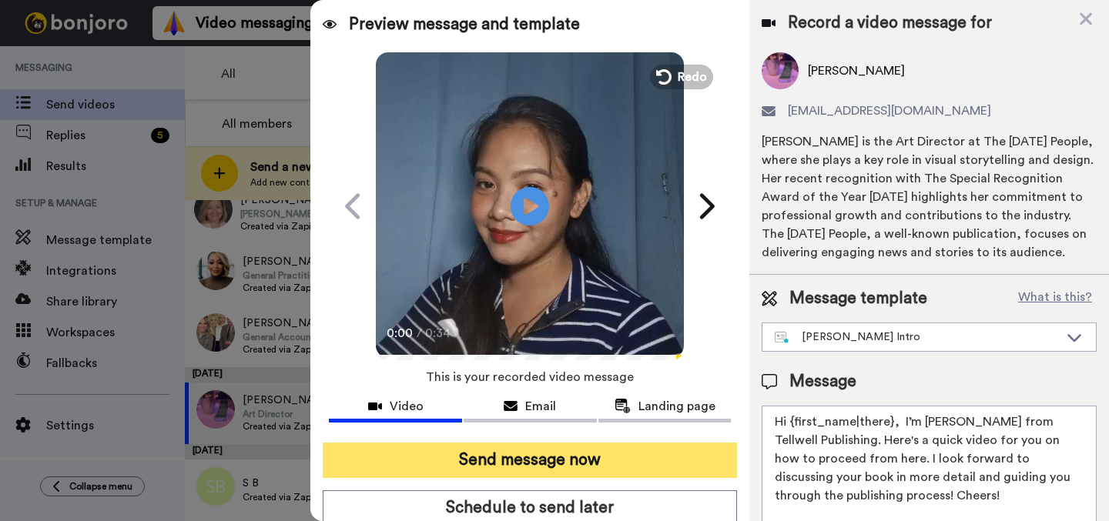
click at [616, 454] on button "Send message now" at bounding box center [530, 460] width 414 height 35
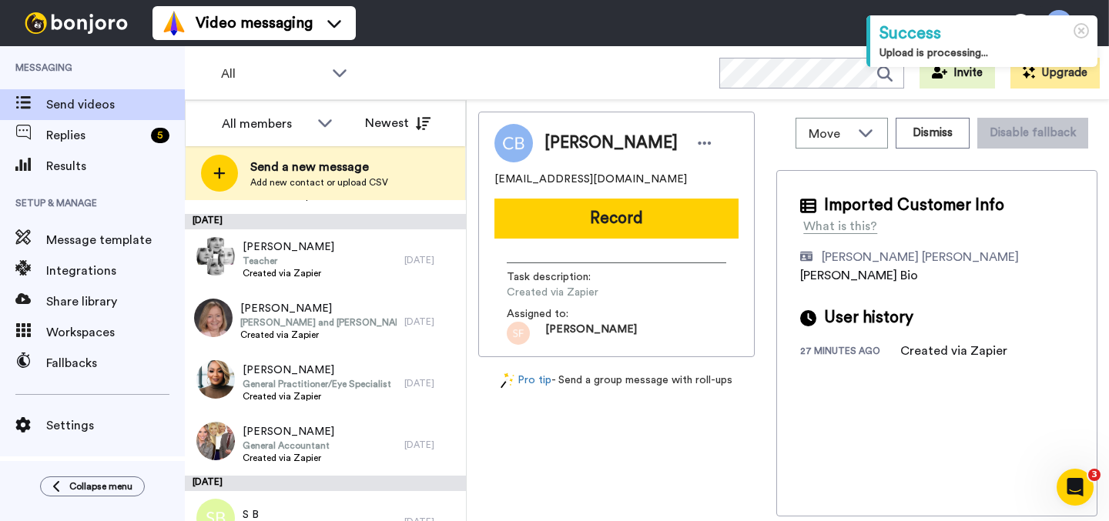
scroll to position [2712, 0]
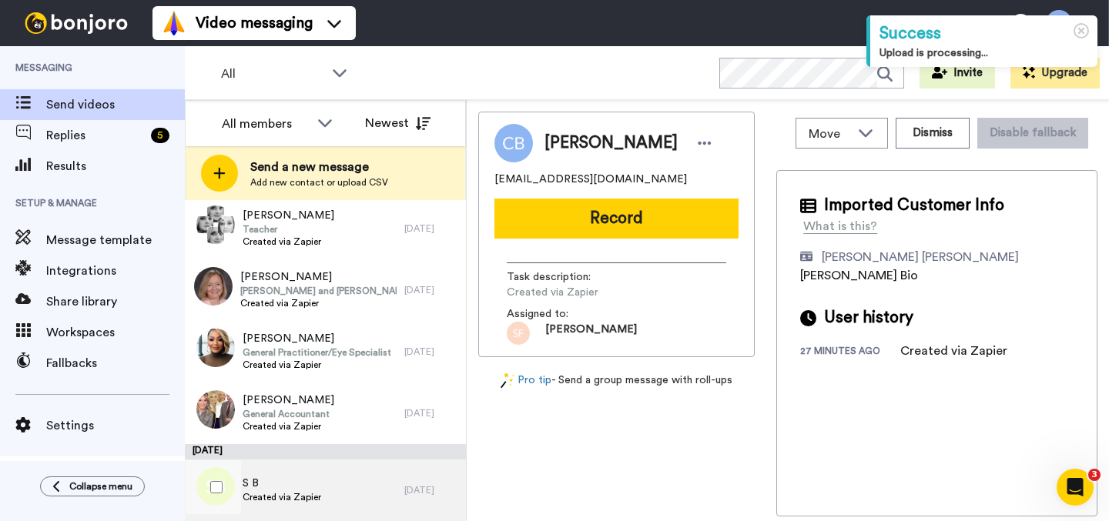
click at [372, 512] on div "S B Created via Zapier" at bounding box center [294, 491] width 219 height 62
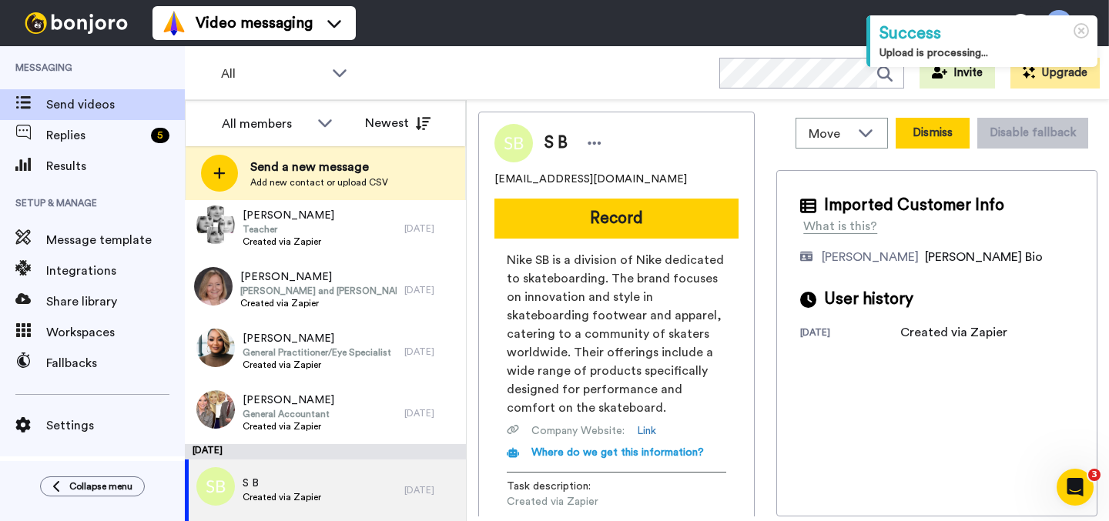
click at [918, 145] on button "Dismiss" at bounding box center [932, 133] width 74 height 31
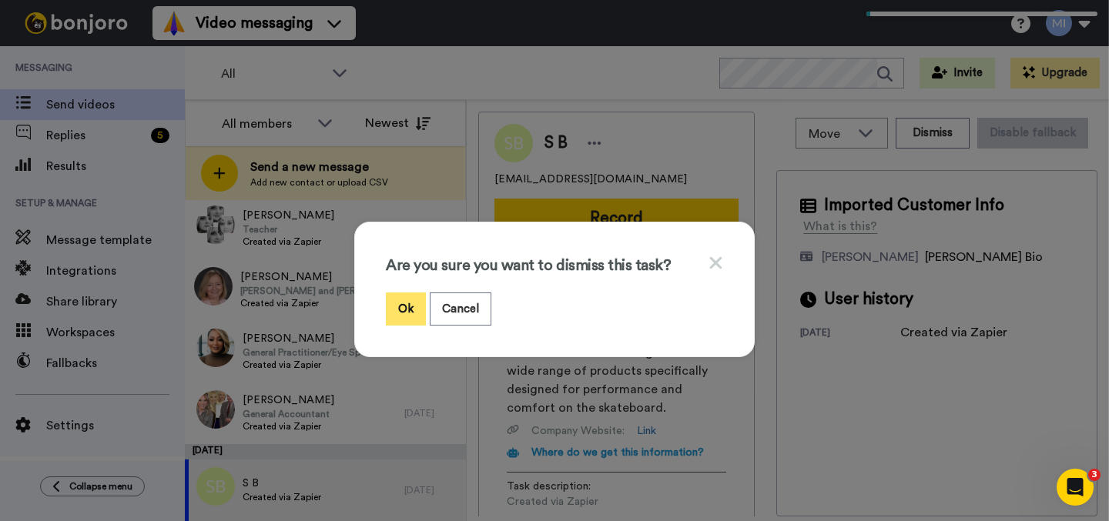
click at [412, 305] on button "Ok" at bounding box center [406, 309] width 40 height 33
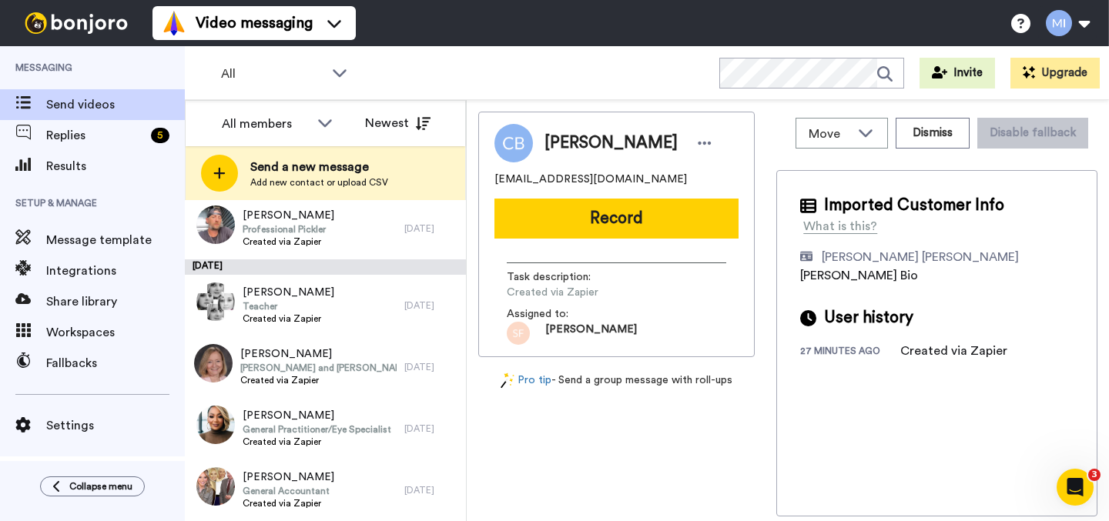
scroll to position [2635, 0]
